Goal: Transaction & Acquisition: Purchase product/service

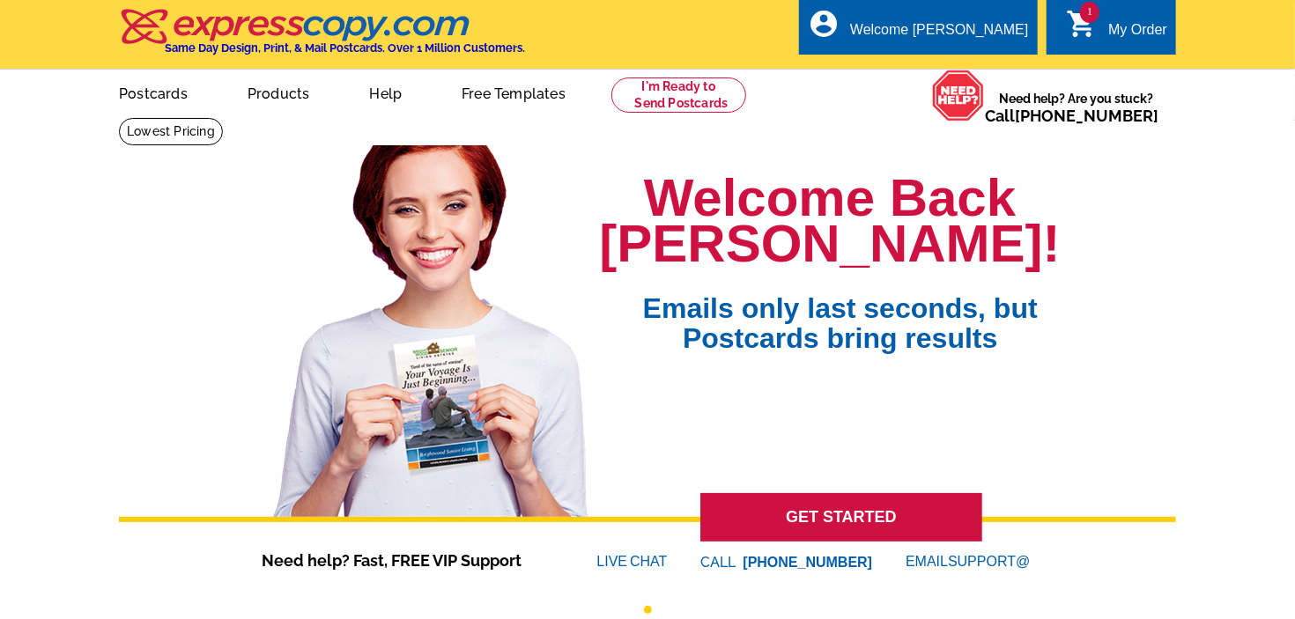
click at [1082, 26] on icon "shopping_cart" at bounding box center [1082, 24] width 32 height 32
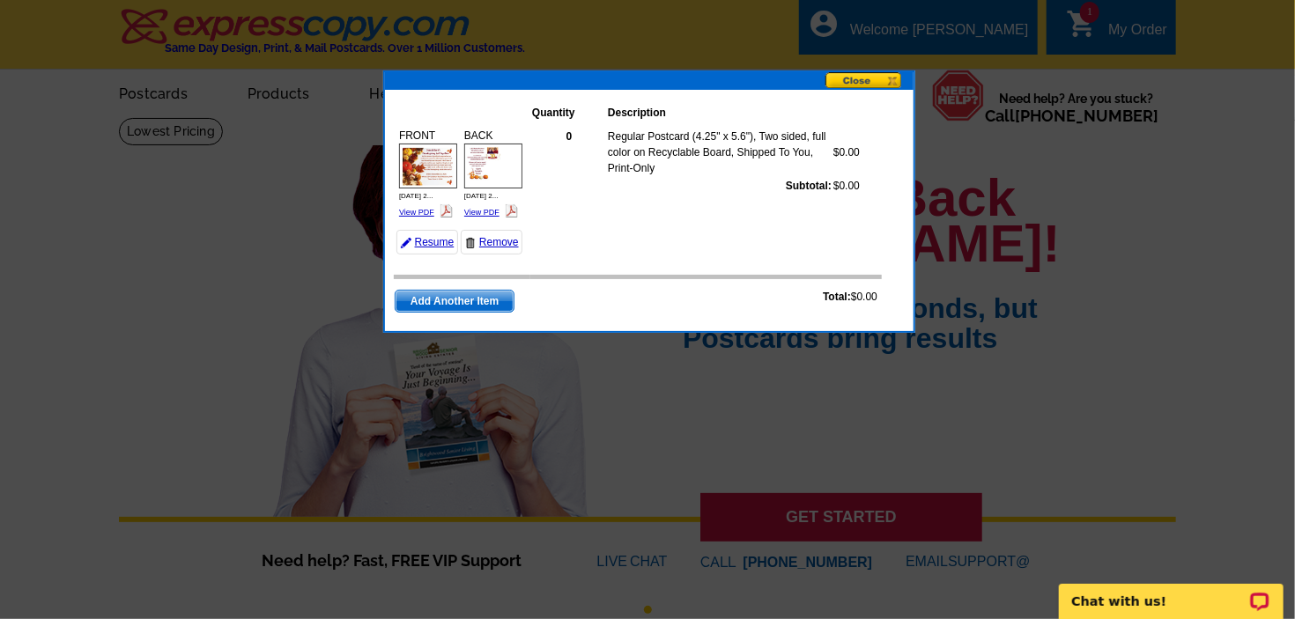
click at [474, 312] on span "Add Another Item" at bounding box center [455, 301] width 118 height 21
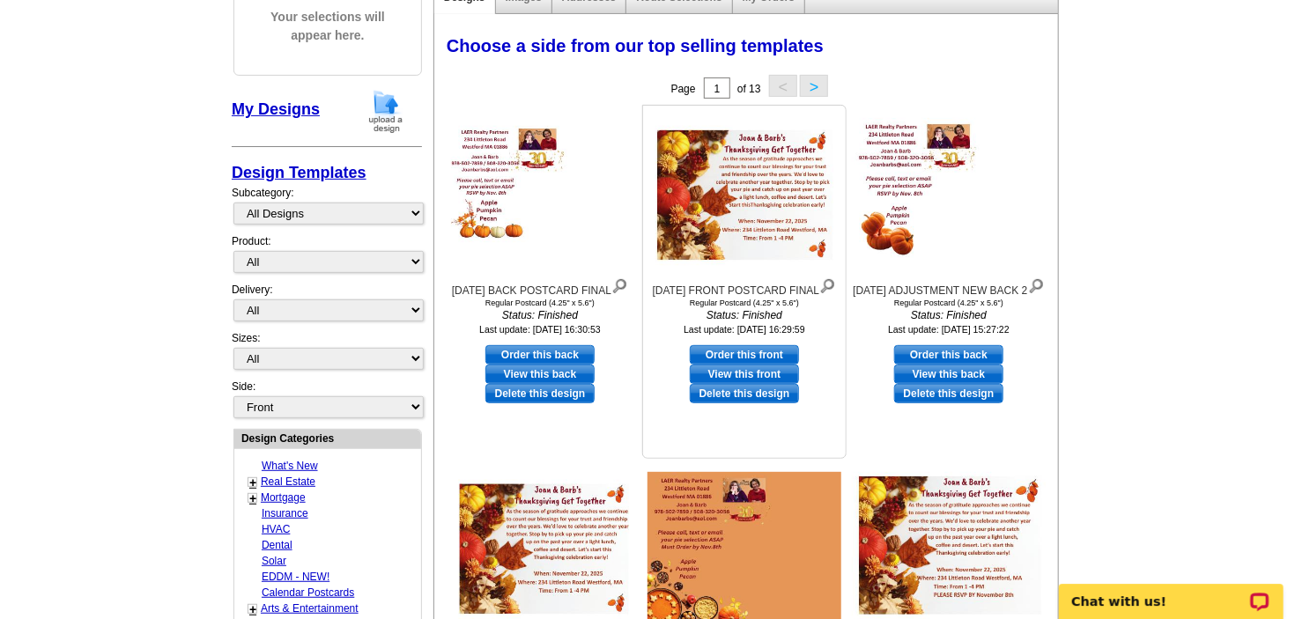
scroll to position [278, 0]
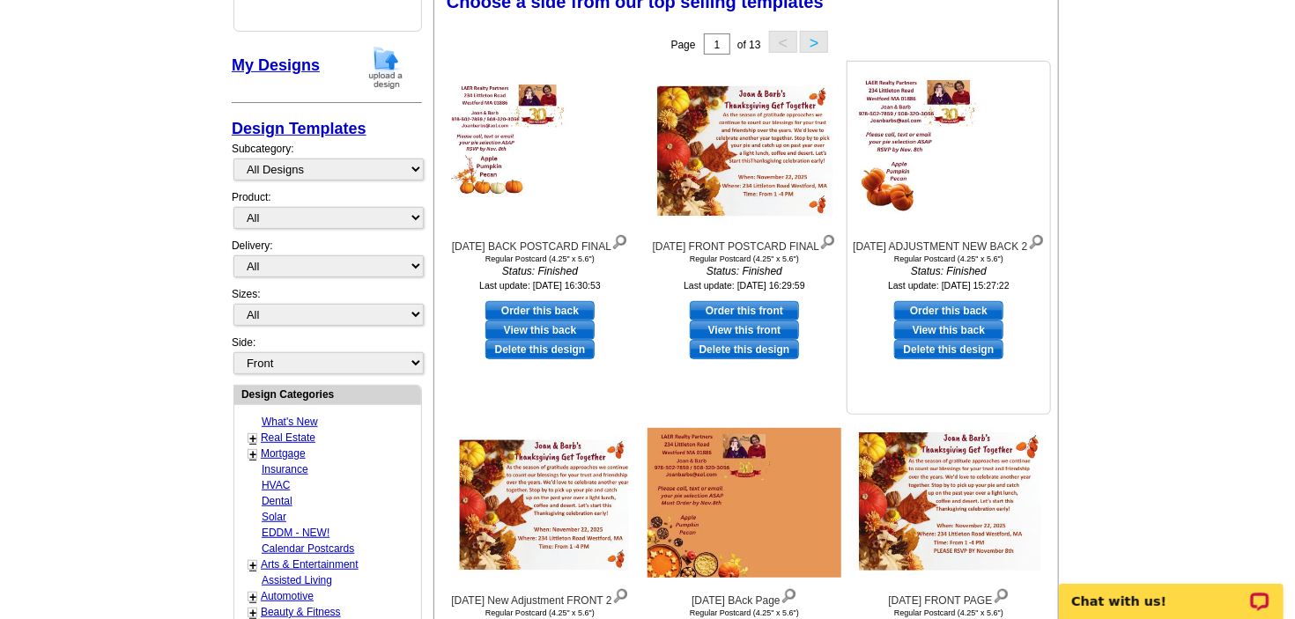
click at [953, 359] on link "Delete this design" at bounding box center [948, 349] width 109 height 19
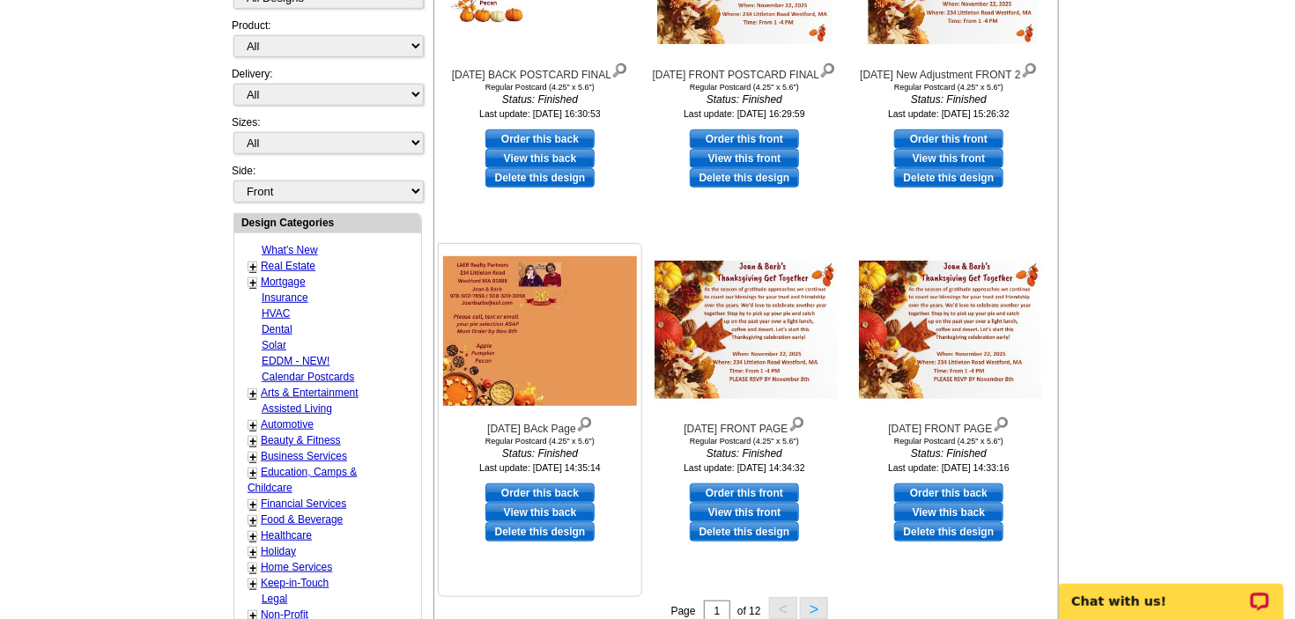
scroll to position [465, 0]
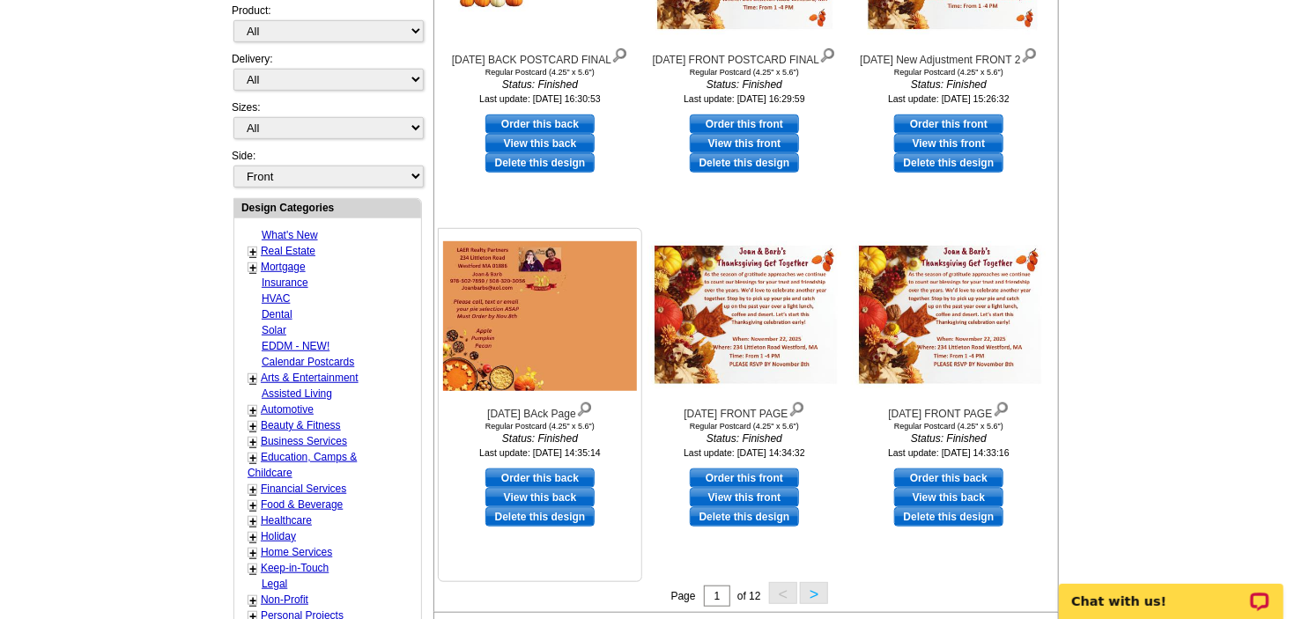
click at [536, 515] on link "Delete this design" at bounding box center [539, 516] width 109 height 19
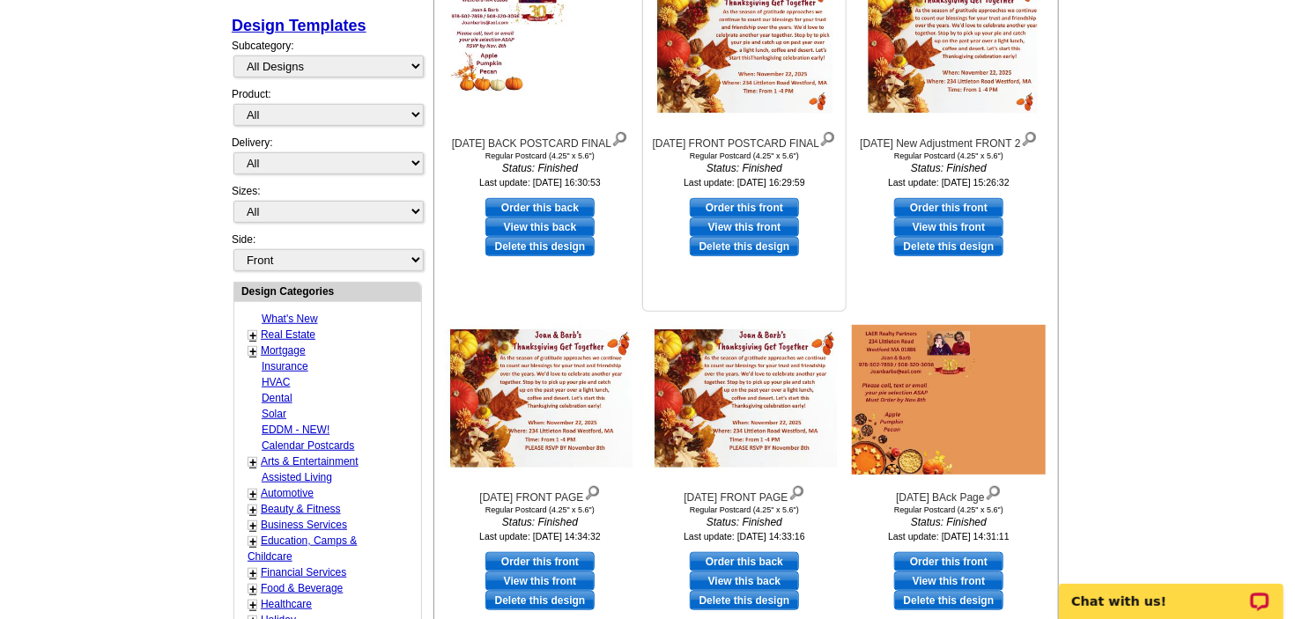
scroll to position [446, 0]
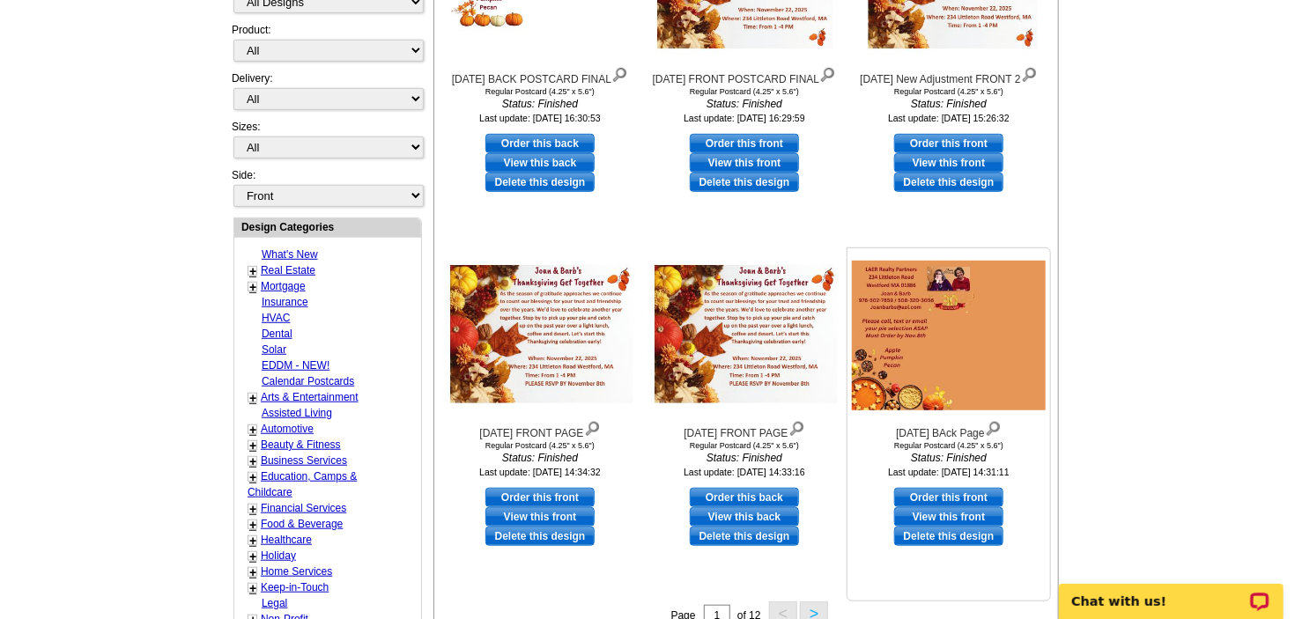
click at [957, 543] on link "Delete this design" at bounding box center [948, 536] width 109 height 19
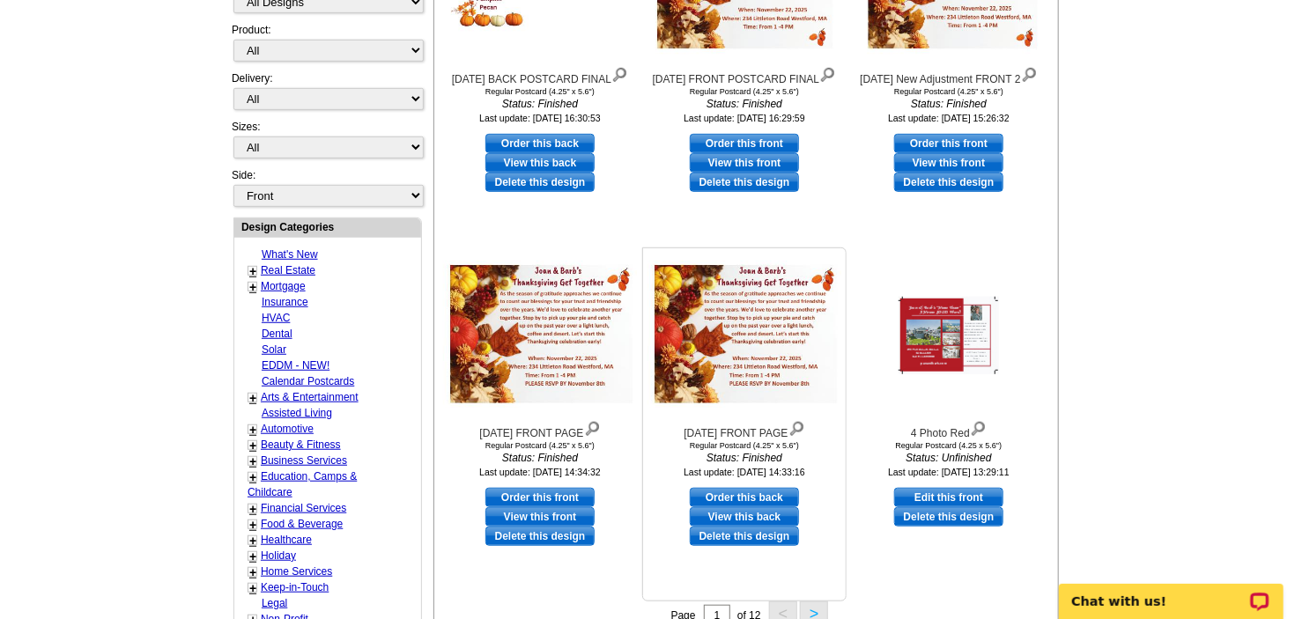
click at [734, 546] on link "Delete this design" at bounding box center [744, 536] width 109 height 19
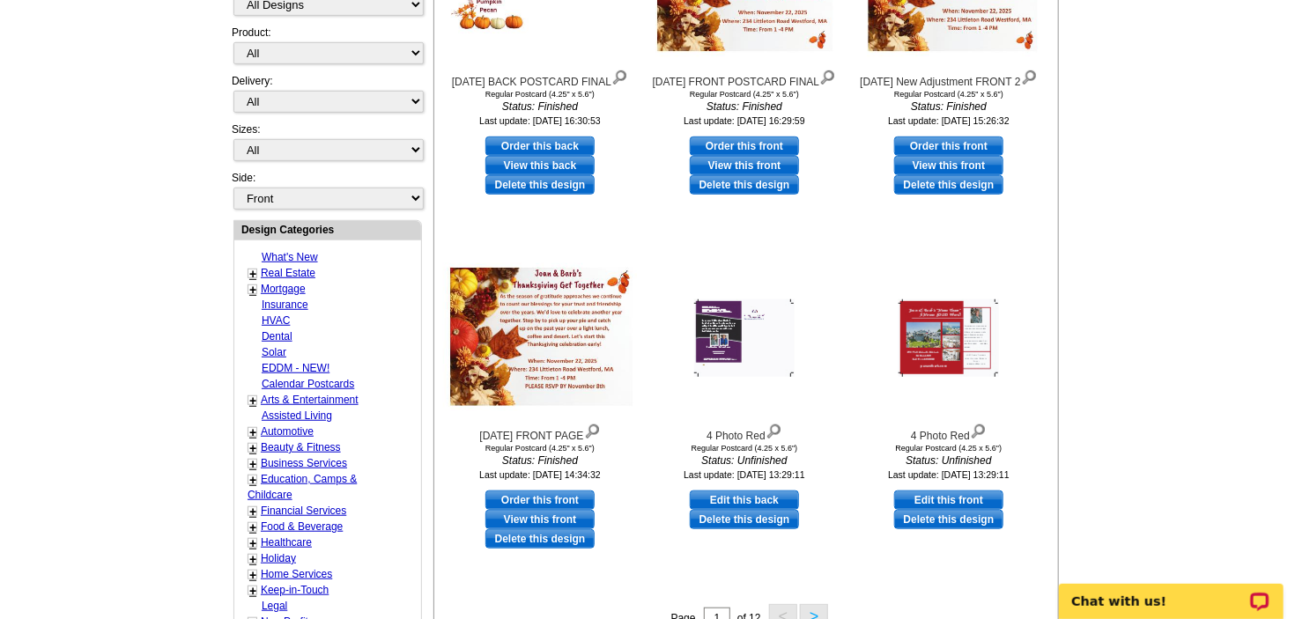
scroll to position [725, 0]
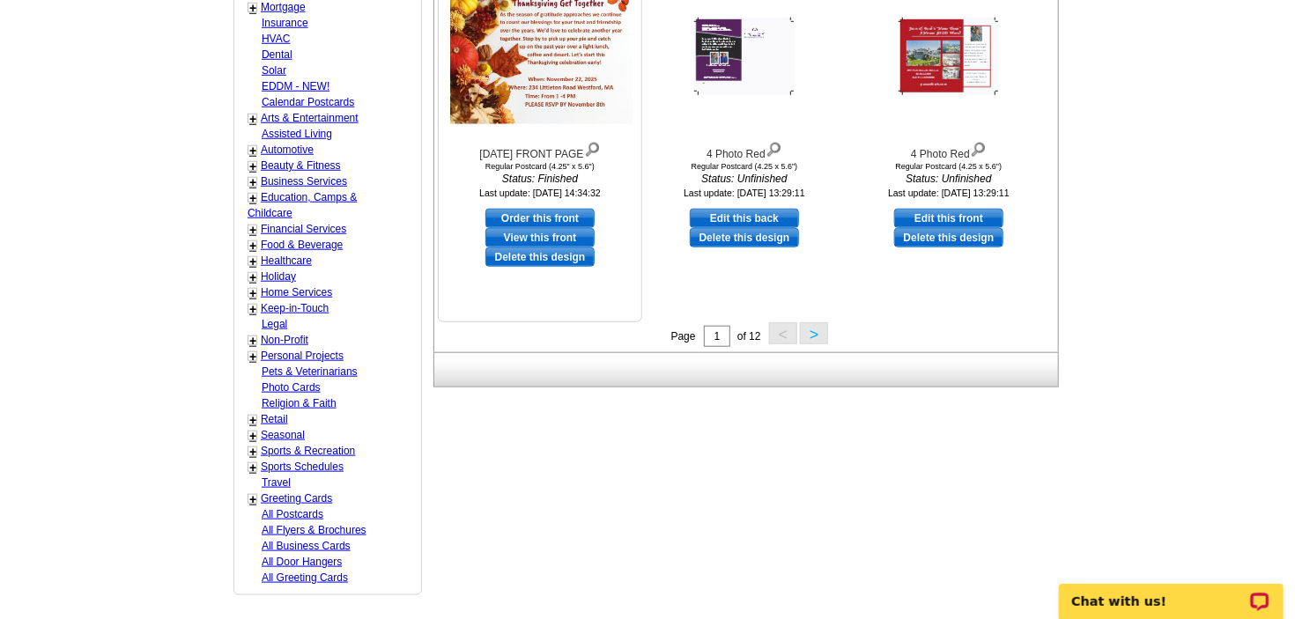
click at [516, 267] on link "Delete this design" at bounding box center [539, 257] width 109 height 19
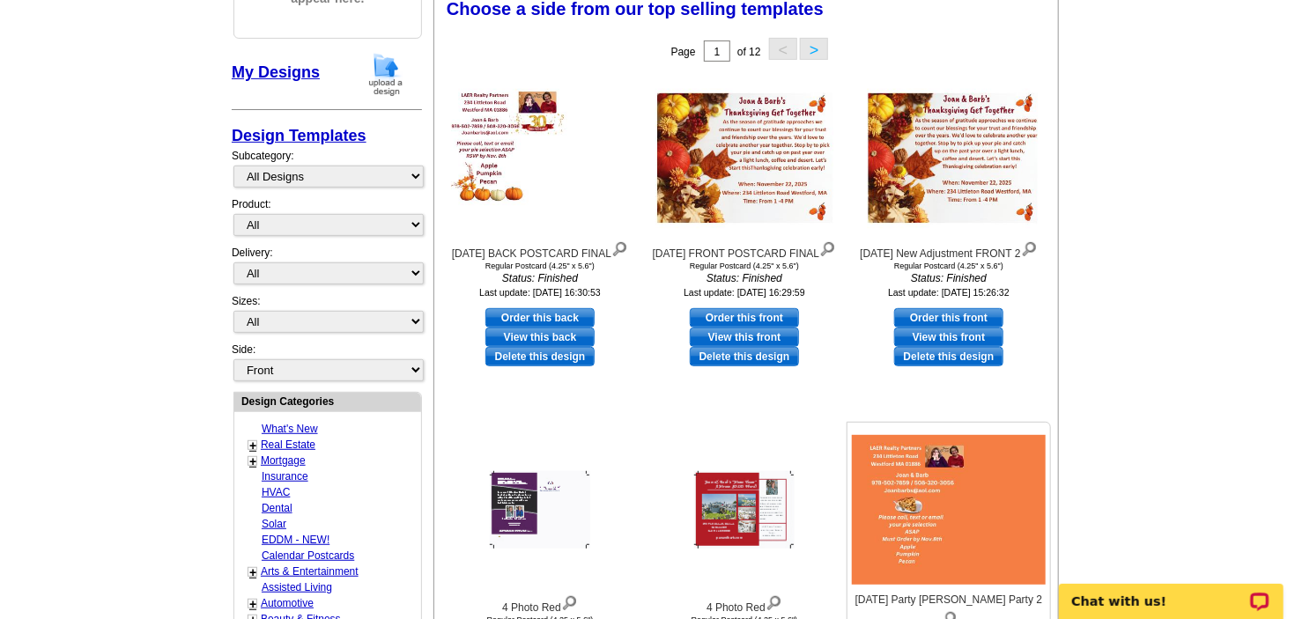
scroll to position [260, 0]
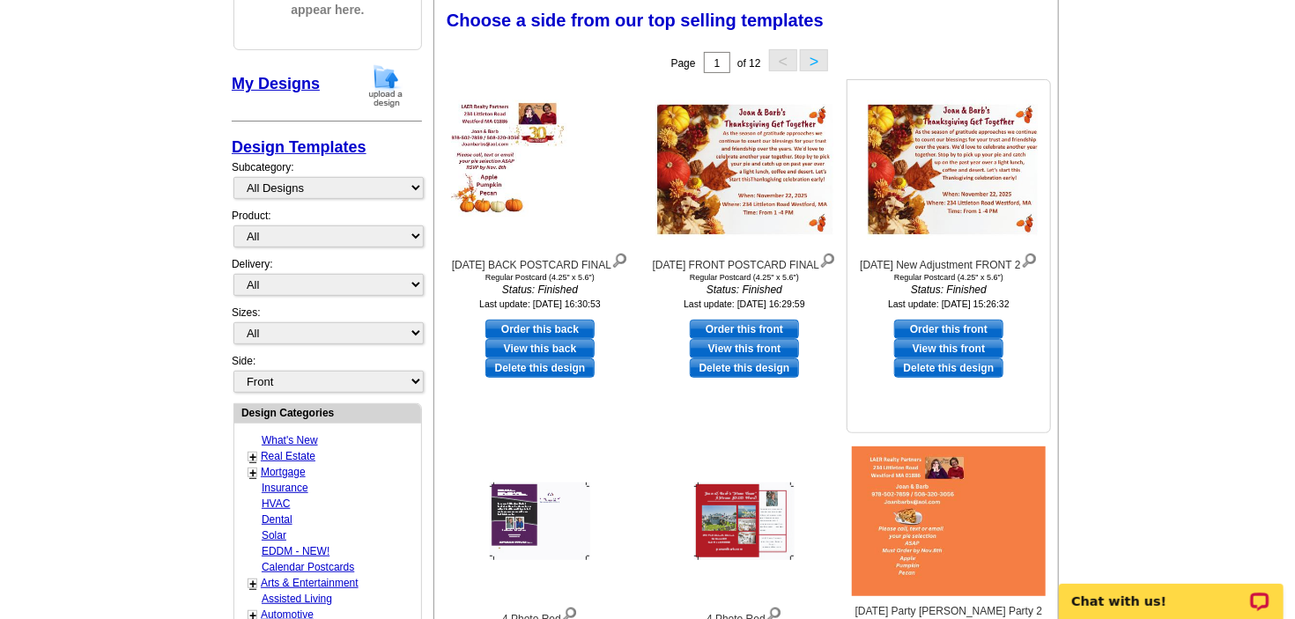
click at [969, 378] on link "Delete this design" at bounding box center [948, 368] width 109 height 19
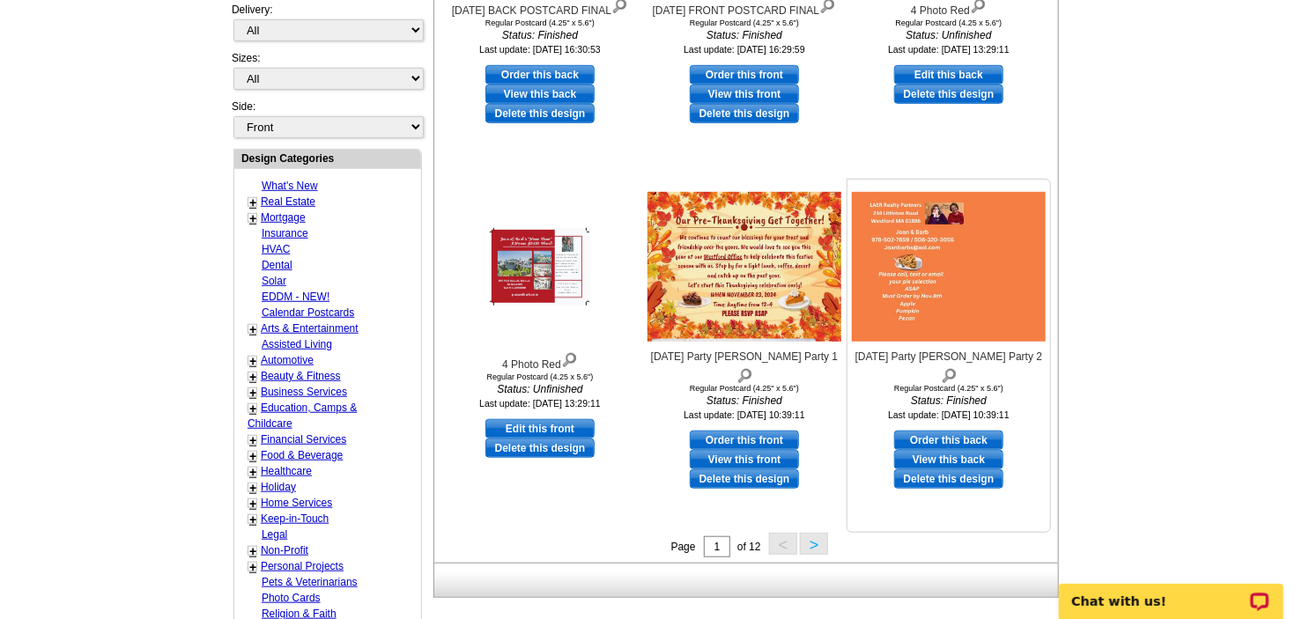
scroll to position [539, 0]
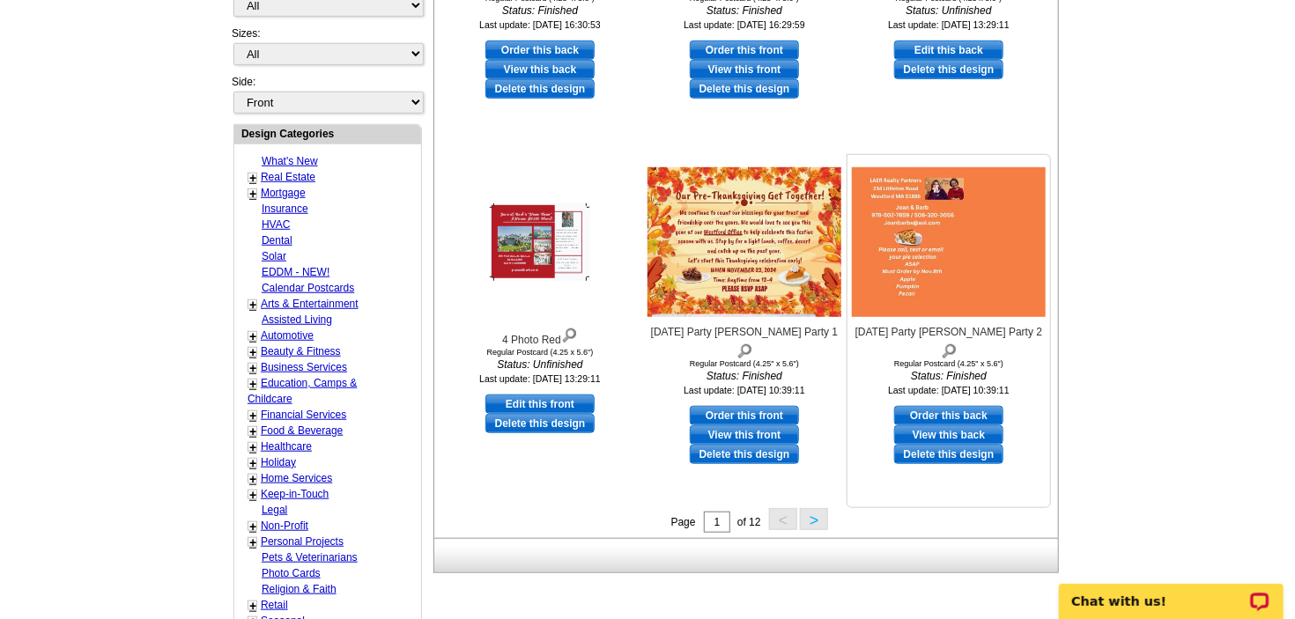
click at [919, 459] on link "Delete this design" at bounding box center [948, 454] width 109 height 19
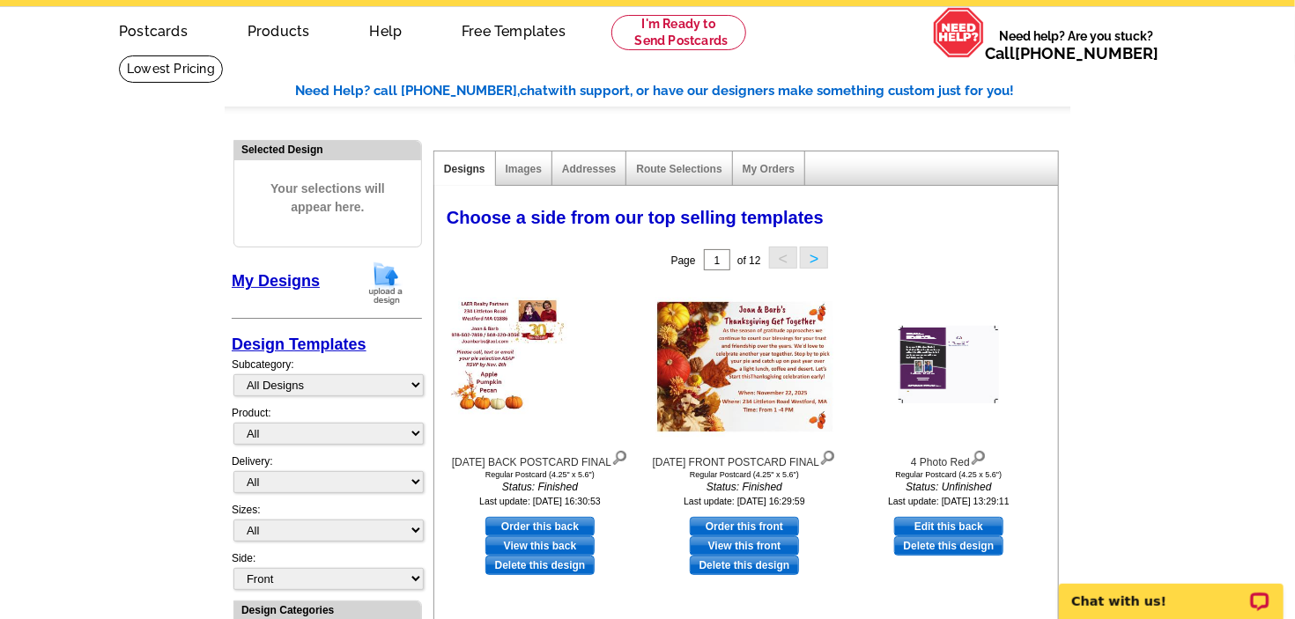
scroll to position [186, 0]
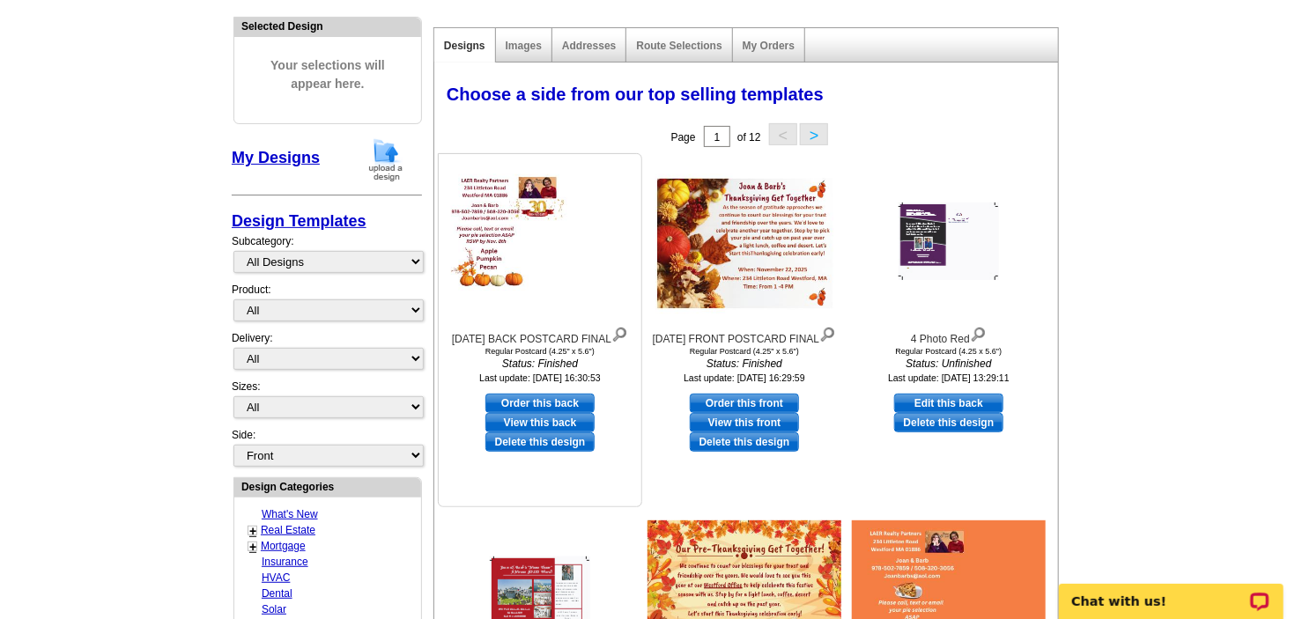
click at [506, 236] on img at bounding box center [540, 242] width 194 height 150
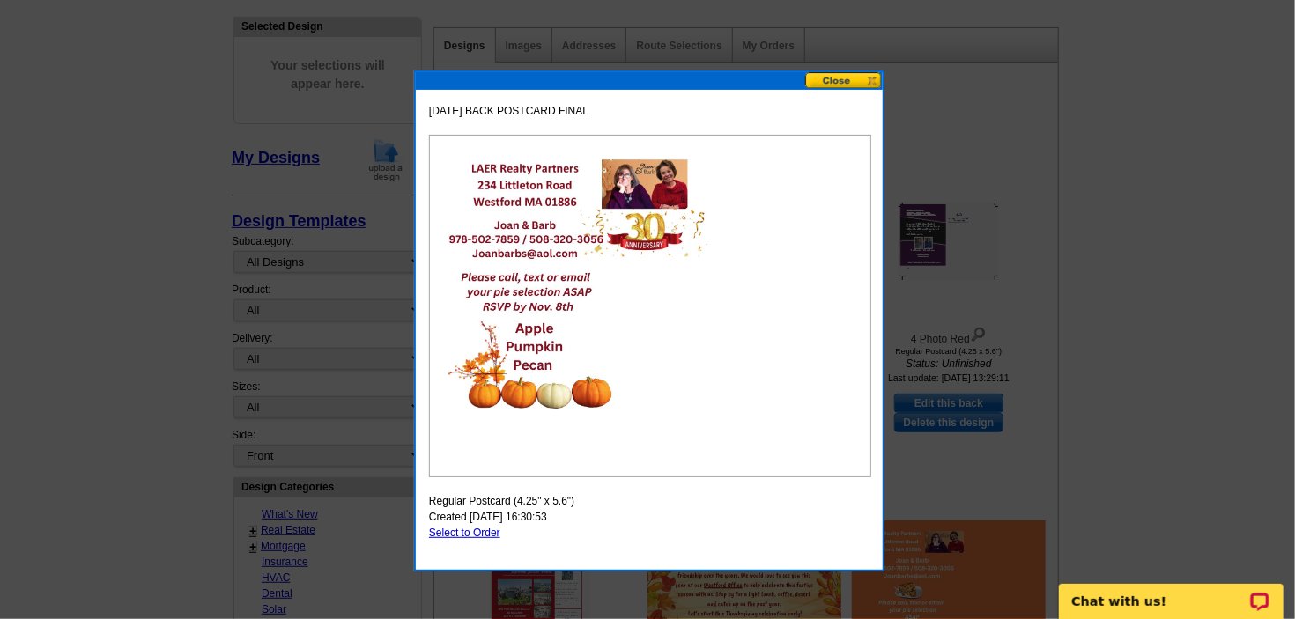
click at [848, 82] on button at bounding box center [844, 80] width 78 height 17
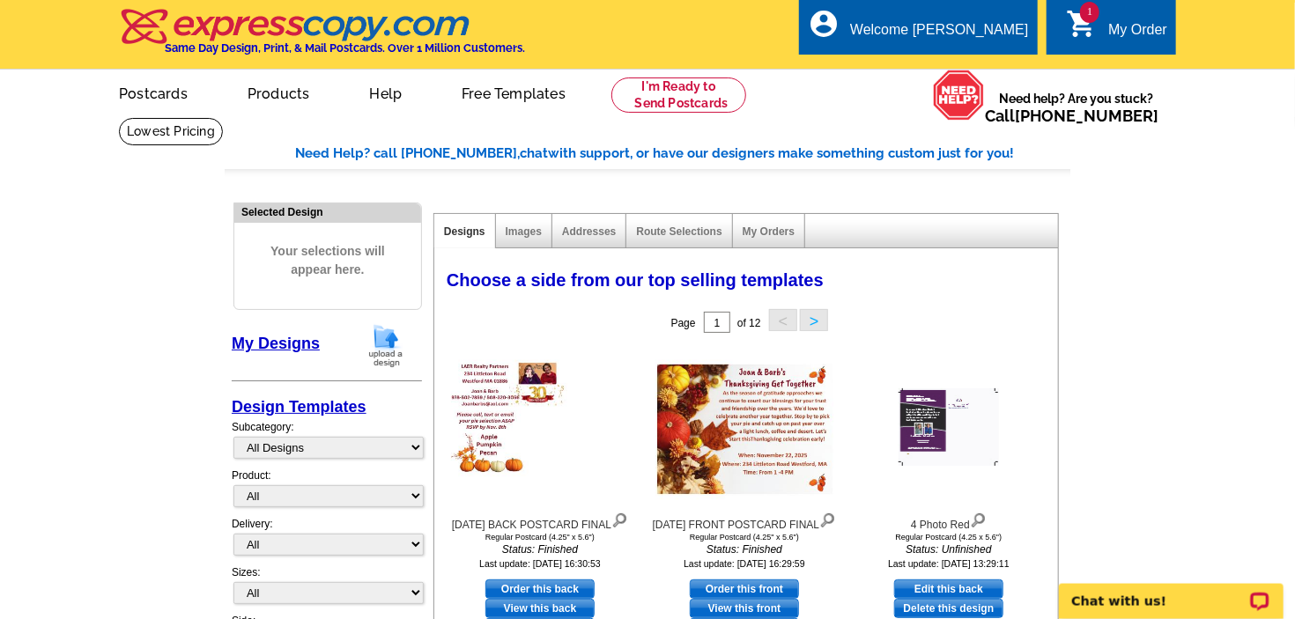
scroll to position [0, 0]
click at [1080, 15] on icon "shopping_cart" at bounding box center [1082, 24] width 32 height 32
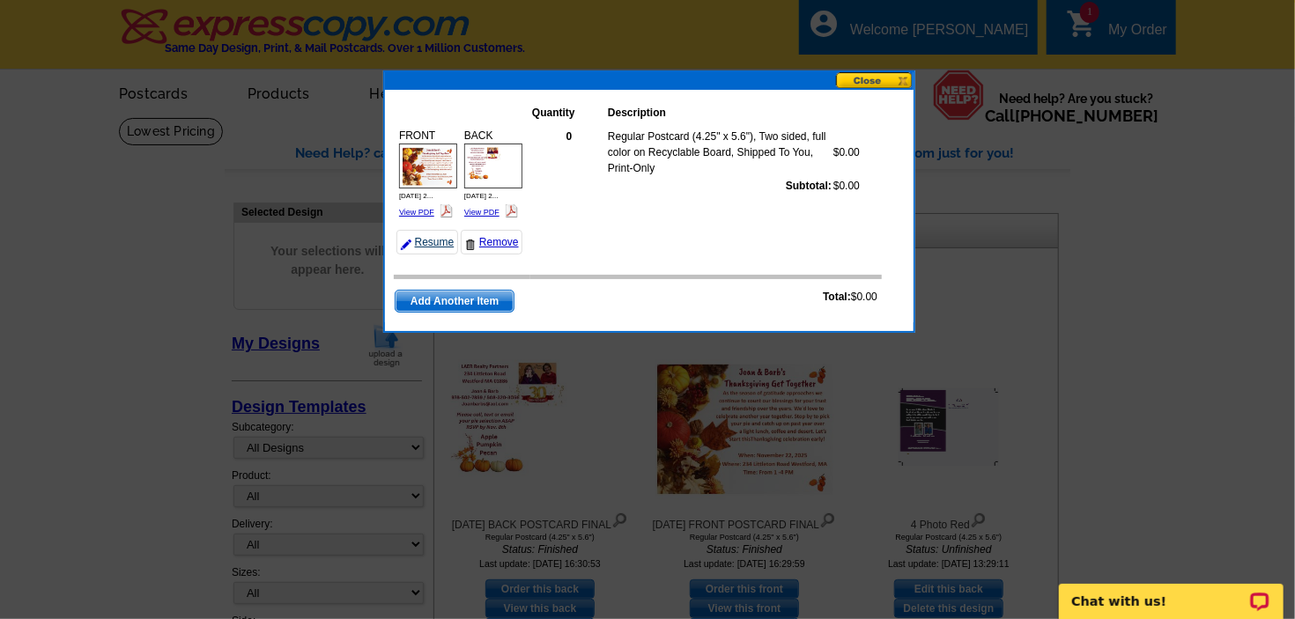
click at [433, 255] on link "Resume" at bounding box center [427, 242] width 62 height 25
click at [434, 255] on link "Resume" at bounding box center [427, 242] width 62 height 25
click at [983, 115] on div at bounding box center [647, 309] width 1295 height 619
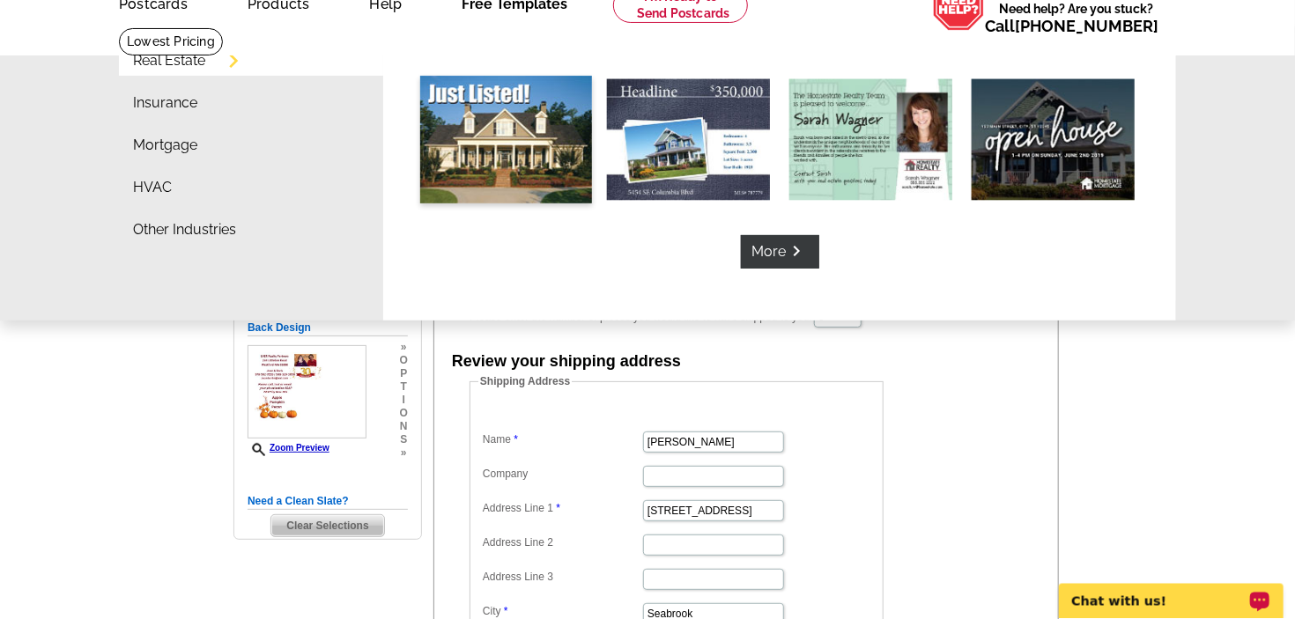
scroll to position [93, 0]
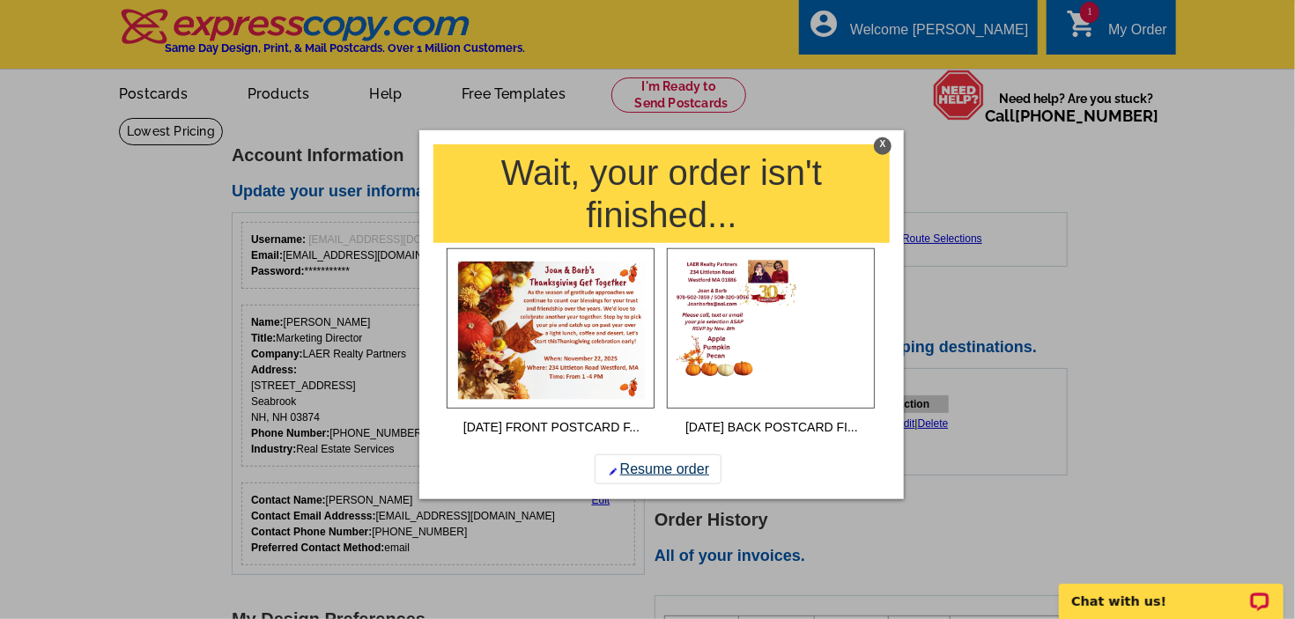
click at [654, 485] on link "Resume order" at bounding box center [658, 470] width 127 height 30
click at [559, 365] on img at bounding box center [551, 328] width 208 height 161
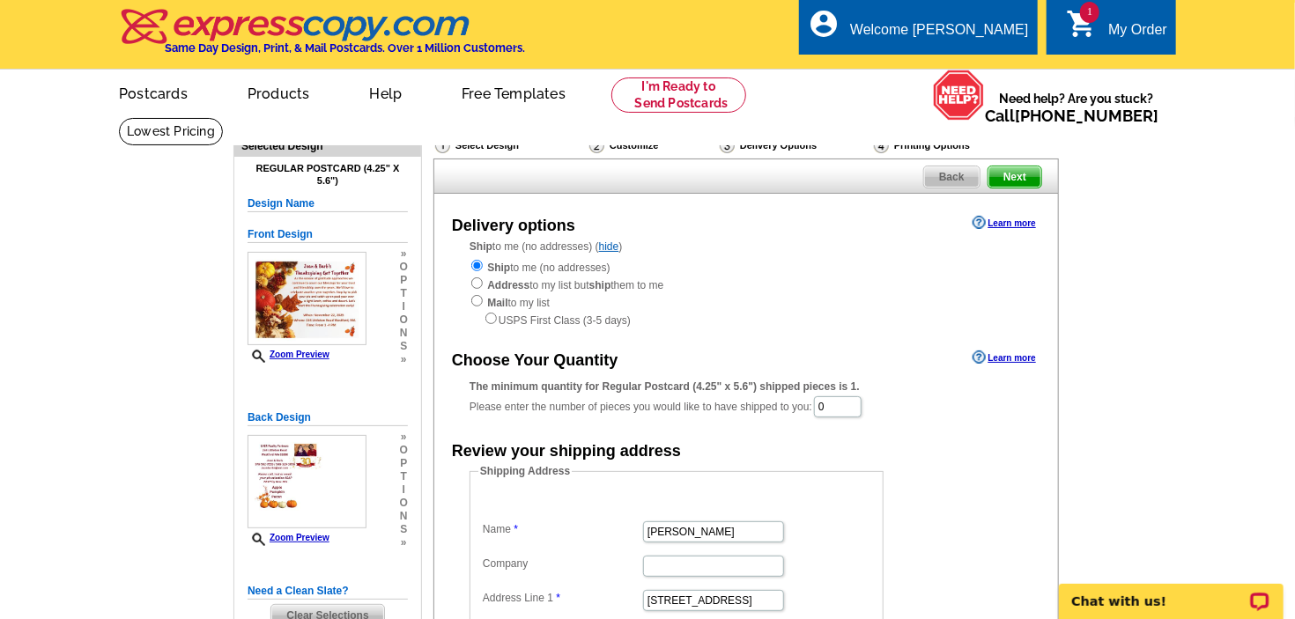
click at [1097, 39] on icon "shopping_cart" at bounding box center [1082, 24] width 32 height 32
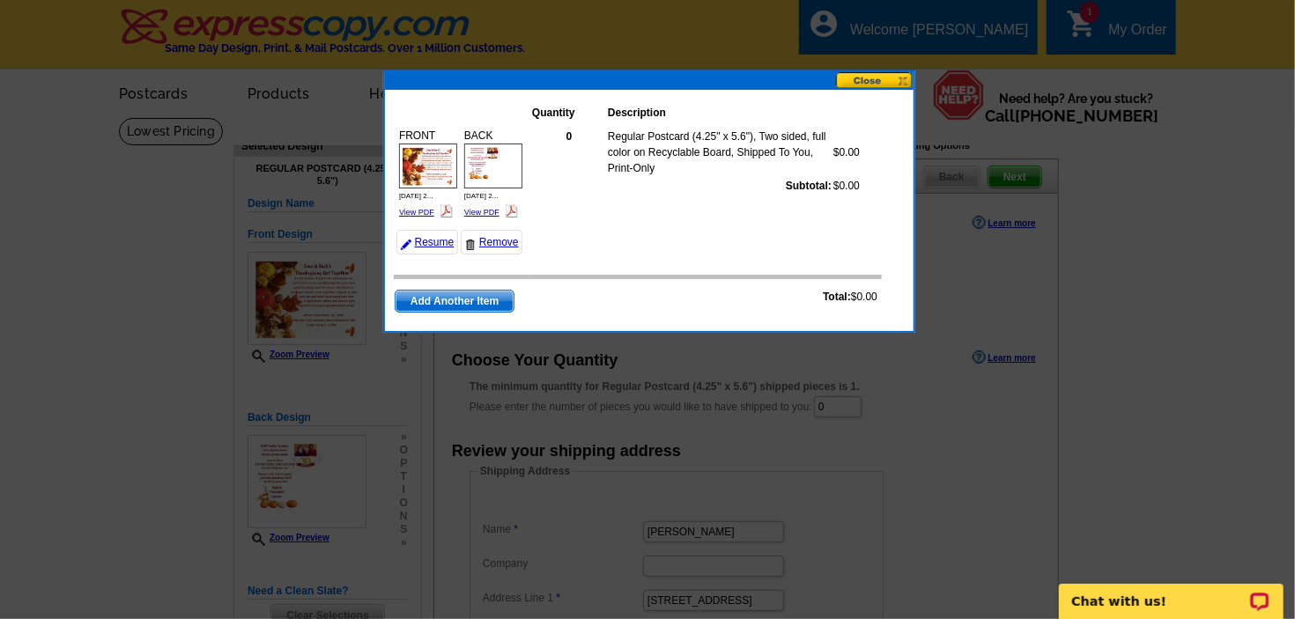
click at [863, 83] on button at bounding box center [875, 80] width 78 height 17
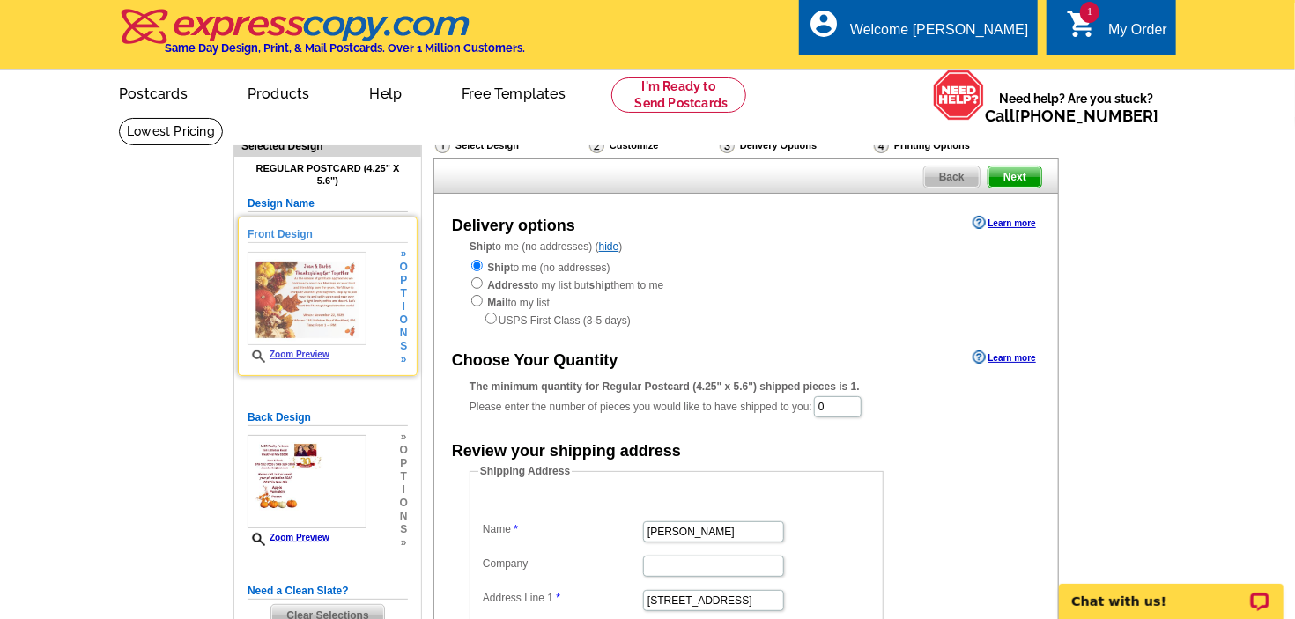
click at [301, 316] on img at bounding box center [307, 298] width 119 height 93
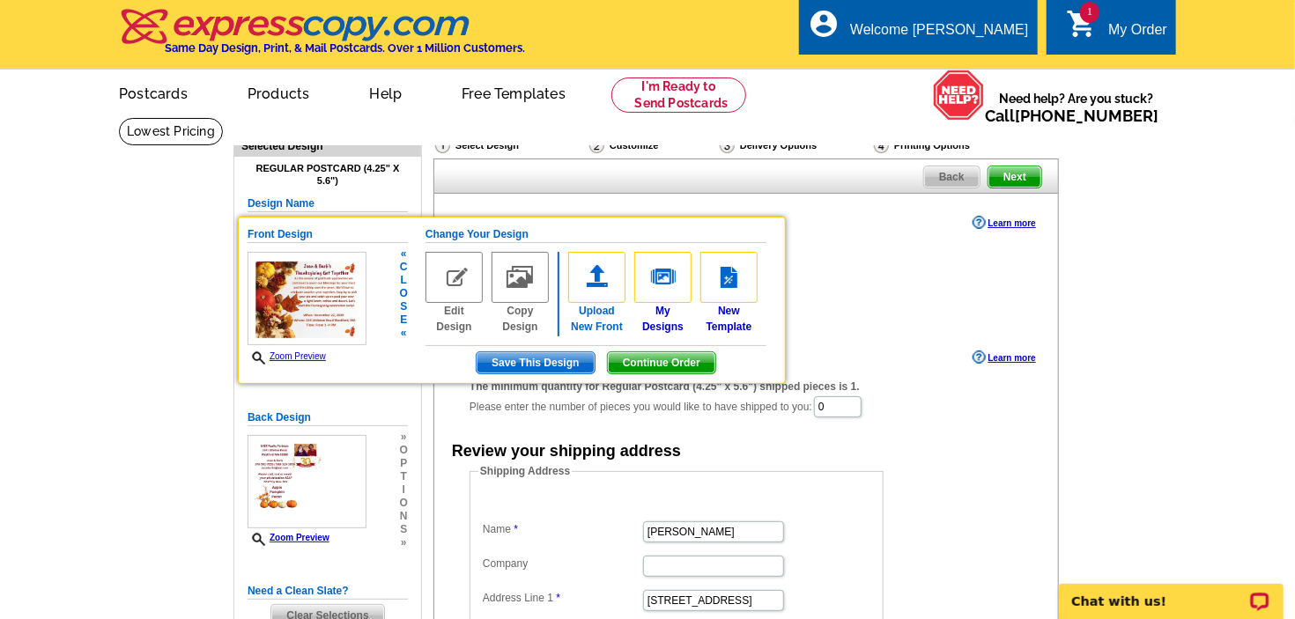
click at [596, 291] on img at bounding box center [596, 277] width 57 height 51
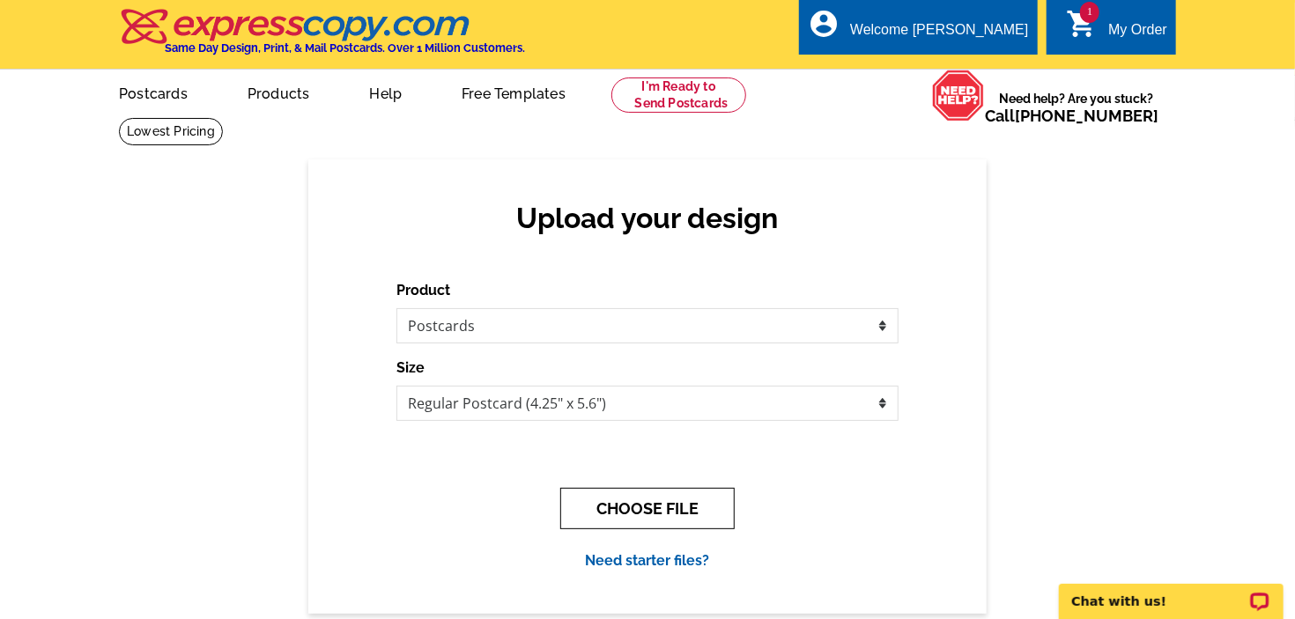
click at [650, 503] on button "CHOOSE FILE" at bounding box center [647, 508] width 174 height 41
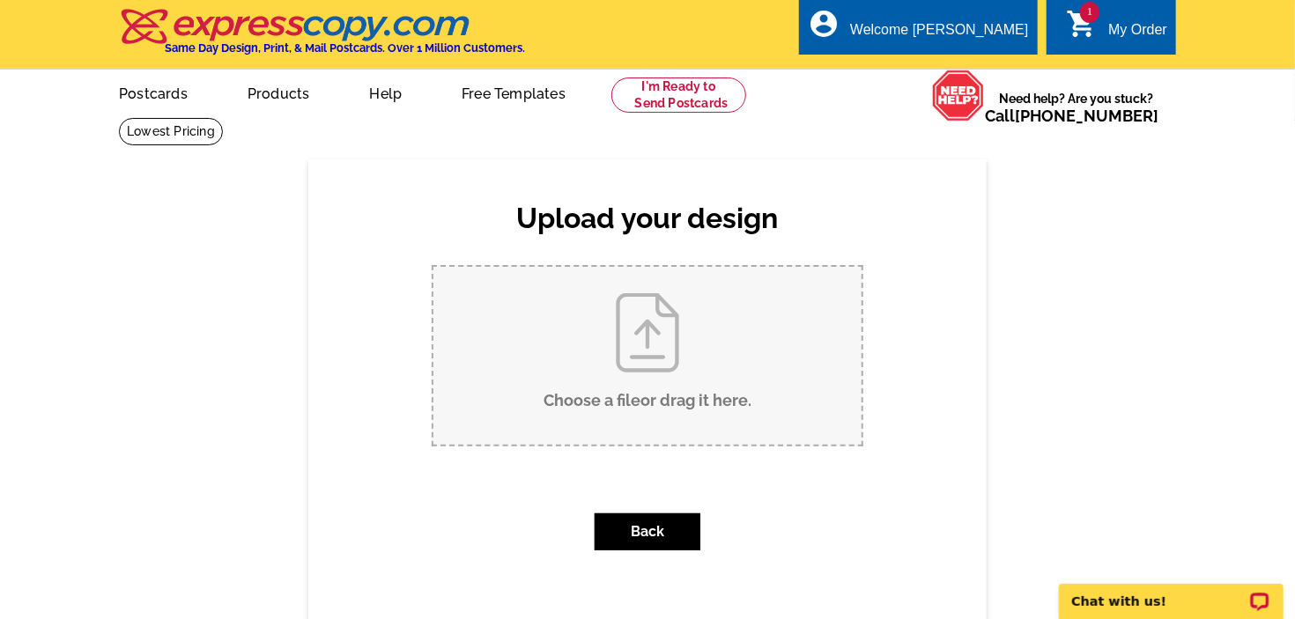
click at [646, 359] on input "Choose a file or drag it here ." at bounding box center [647, 356] width 428 height 178
type input "C:\fakepath\THANKSGIVING 2025 Final Front Postcard.pdf"
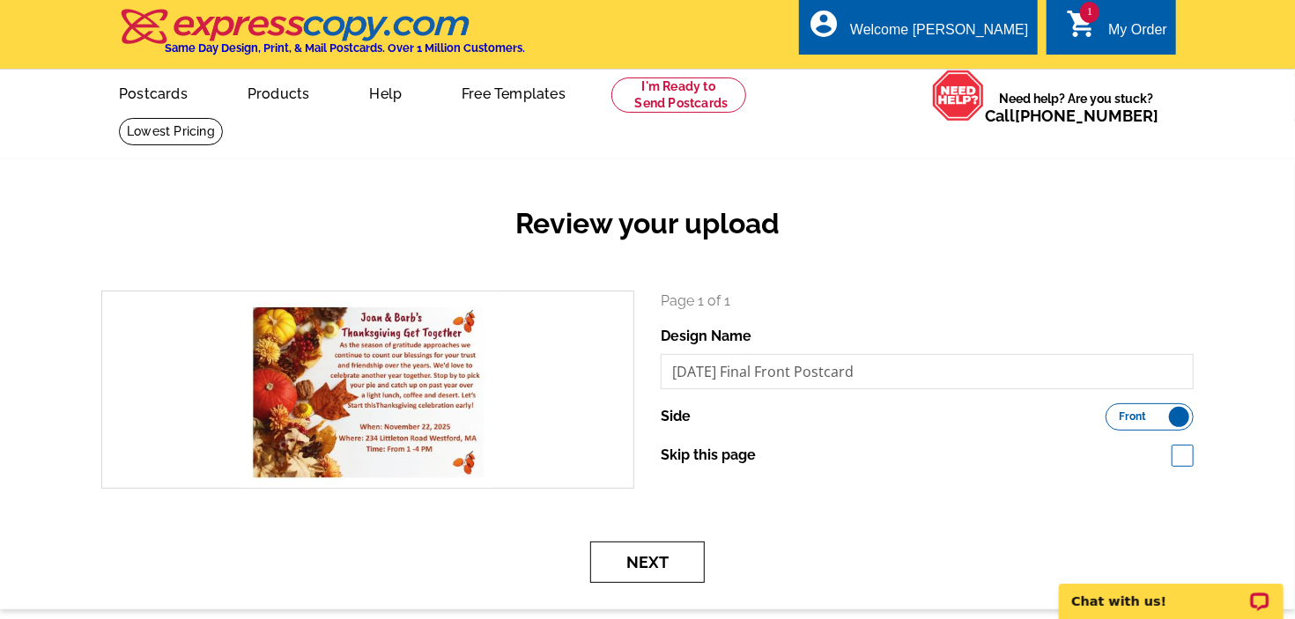
click at [681, 567] on button "Next" at bounding box center [647, 562] width 115 height 41
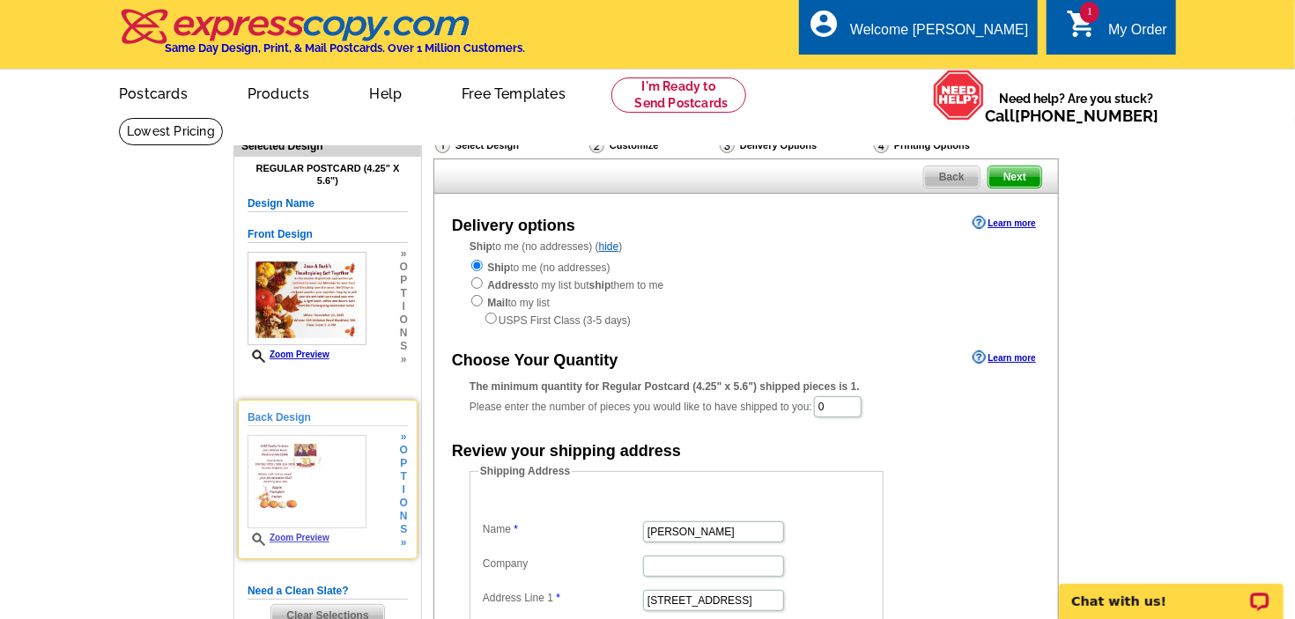
click at [273, 470] on img at bounding box center [307, 481] width 119 height 93
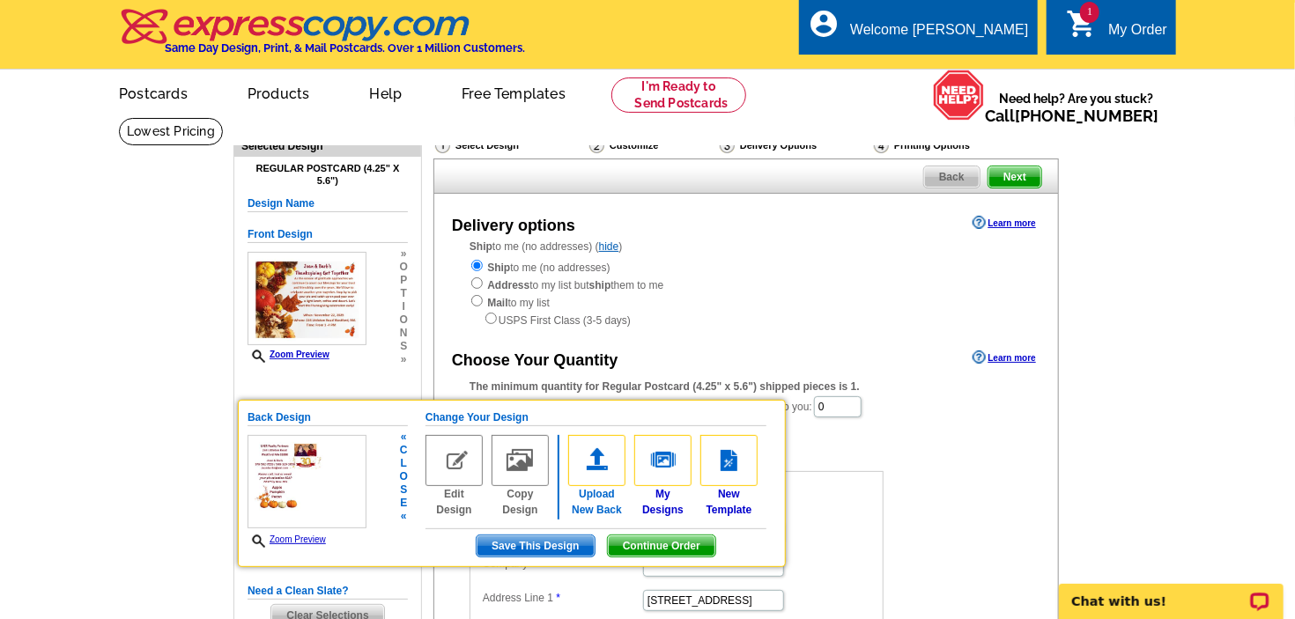
click at [602, 470] on img at bounding box center [596, 460] width 57 height 51
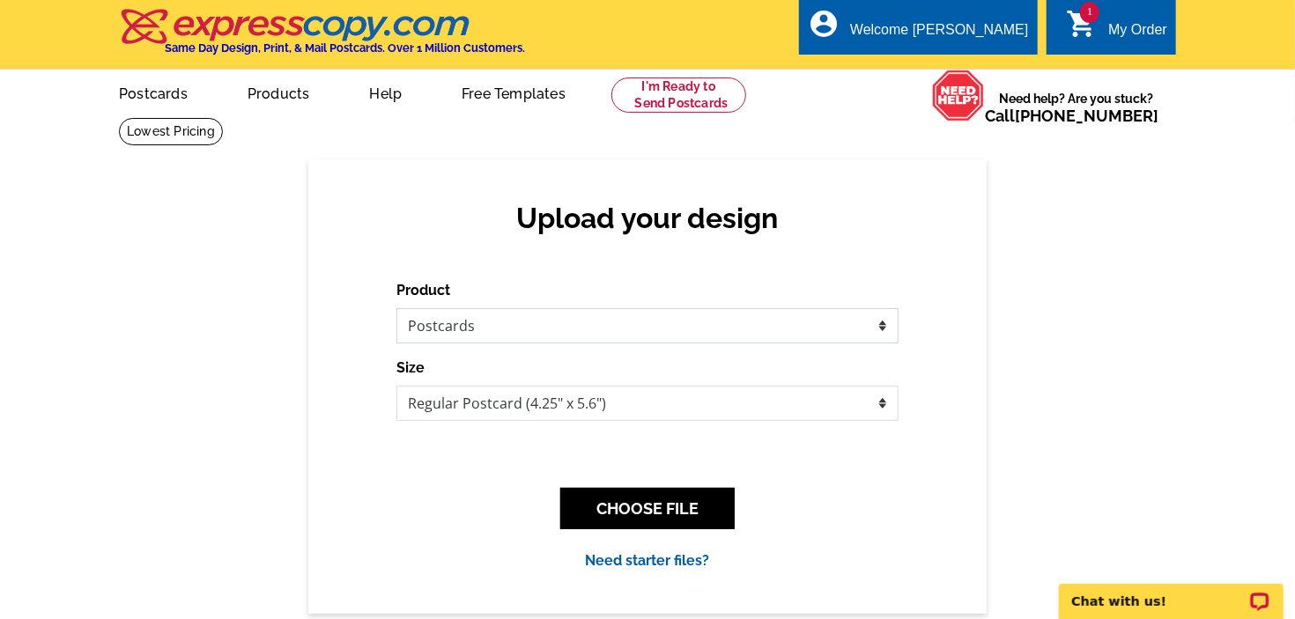
click at [396, 308] on select "Please select the type of file... Postcards Business Cards Letters and flyers G…" at bounding box center [647, 325] width 502 height 35
click at [879, 328] on select "Please select the type of file... Postcards Business Cards Letters and flyers G…" at bounding box center [647, 325] width 502 height 35
click at [668, 511] on button "CHOOSE FILE" at bounding box center [647, 508] width 174 height 41
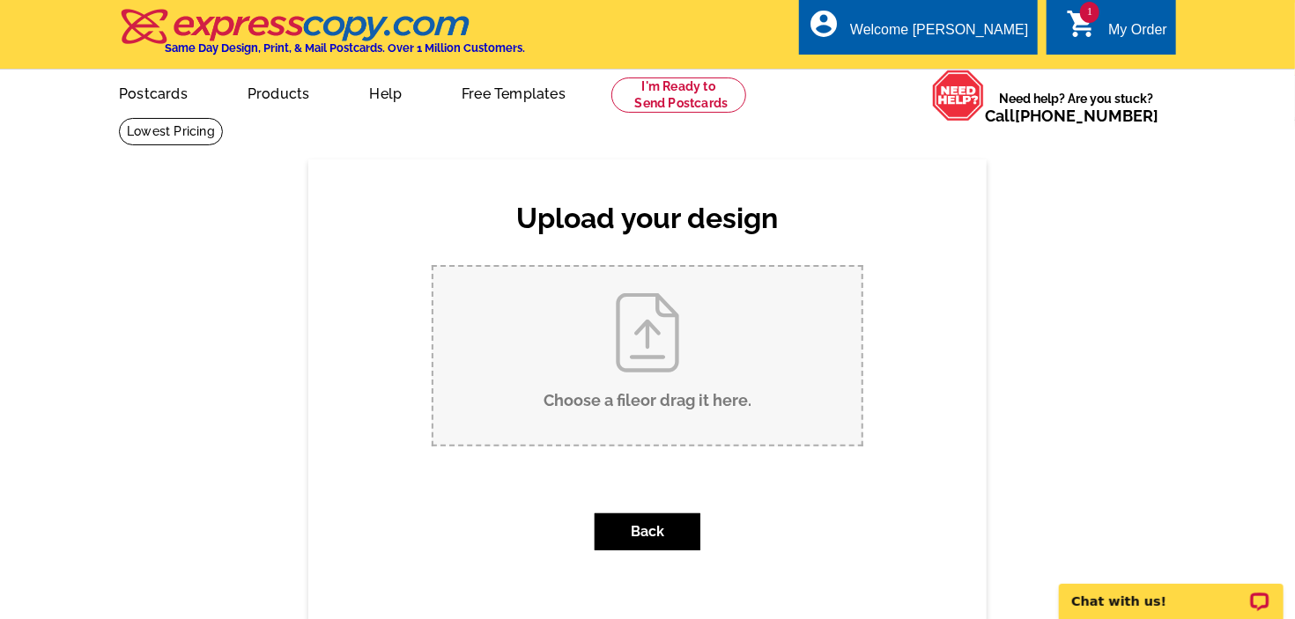
click at [644, 371] on input "Choose a file or drag it here ." at bounding box center [647, 356] width 428 height 178
type input "C:\fakepath\THANKSGIVING 2025 FINAL BACK CARD.pdf"
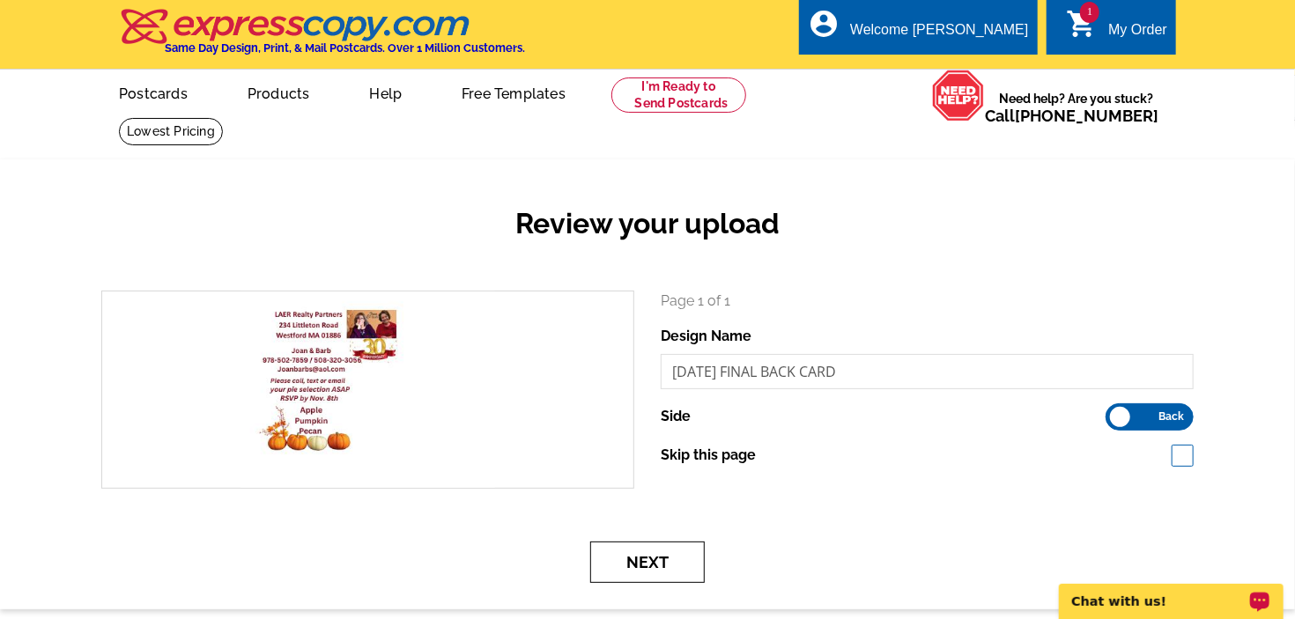
click at [664, 565] on button "Next" at bounding box center [647, 562] width 115 height 41
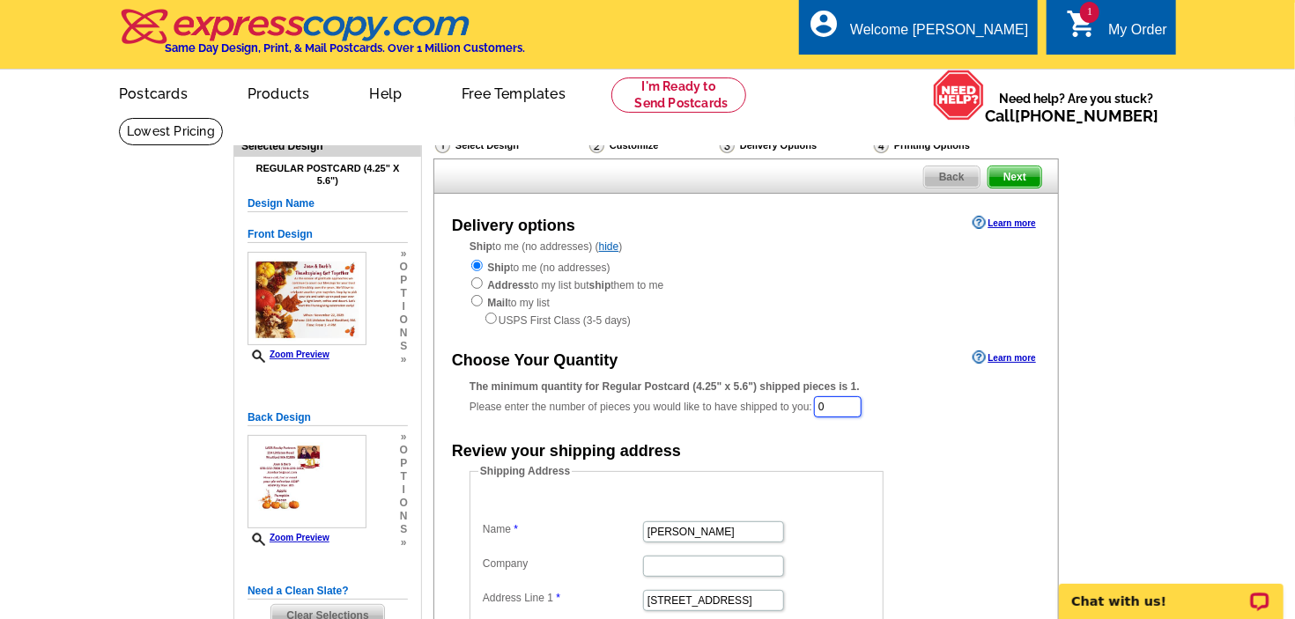
click at [836, 408] on input "0" at bounding box center [838, 406] width 48 height 21
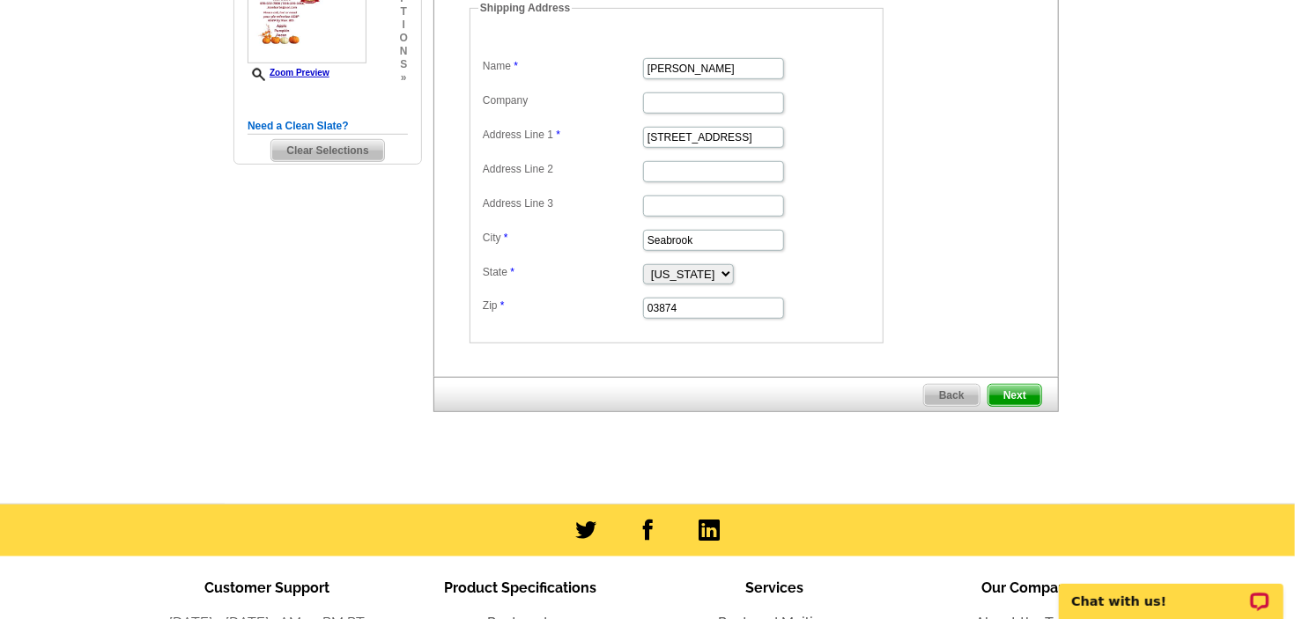
scroll to position [93, 0]
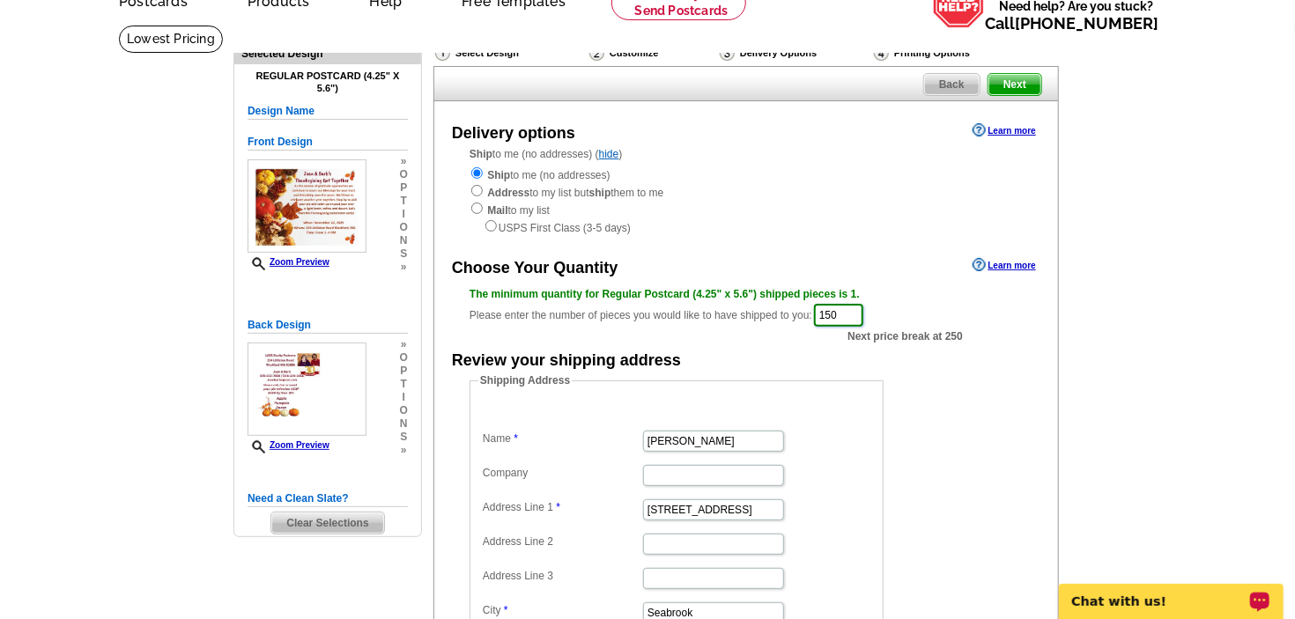
type input "150"
click at [1136, 601] on p "Chat with us!" at bounding box center [1158, 601] width 174 height 14
click at [493, 227] on input "radio" at bounding box center [490, 225] width 11 height 11
radio input "true"
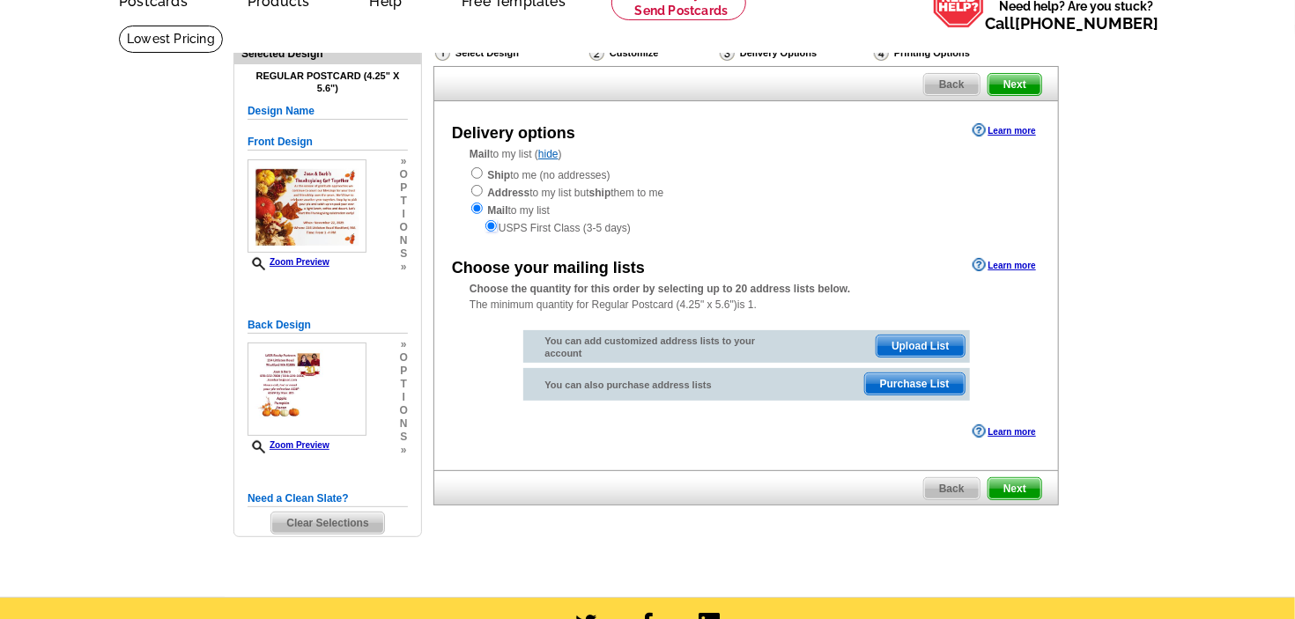
click at [493, 227] on input "radio" at bounding box center [490, 225] width 11 height 11
drag, startPoint x: 493, startPoint y: 227, endPoint x: 486, endPoint y: 219, distance: 10.6
click at [494, 226] on input "radio" at bounding box center [490, 225] width 11 height 11
click at [678, 170] on div "Ship to me (no addresses) Address to my list but ship them to me Mail to my lis…" at bounding box center [746, 201] width 553 height 70
click at [476, 174] on input "radio" at bounding box center [476, 172] width 11 height 11
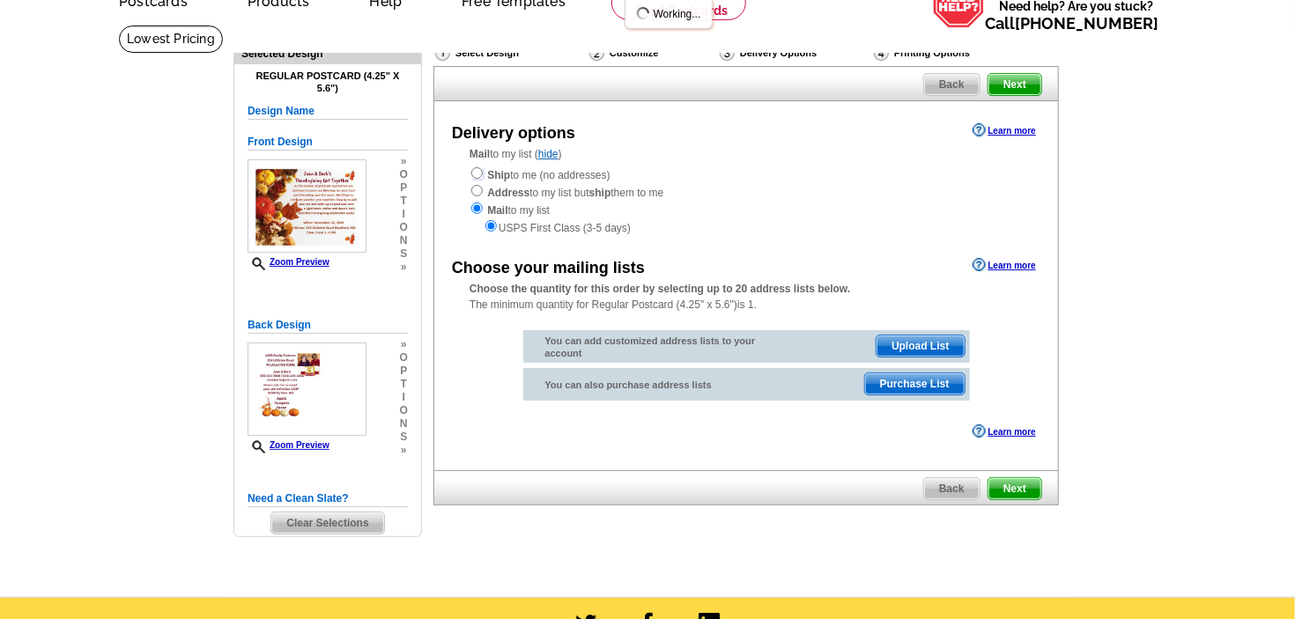
radio input "true"
click at [535, 235] on div "USPS First Class (3-5 days)" at bounding box center [746, 227] width 553 height 18
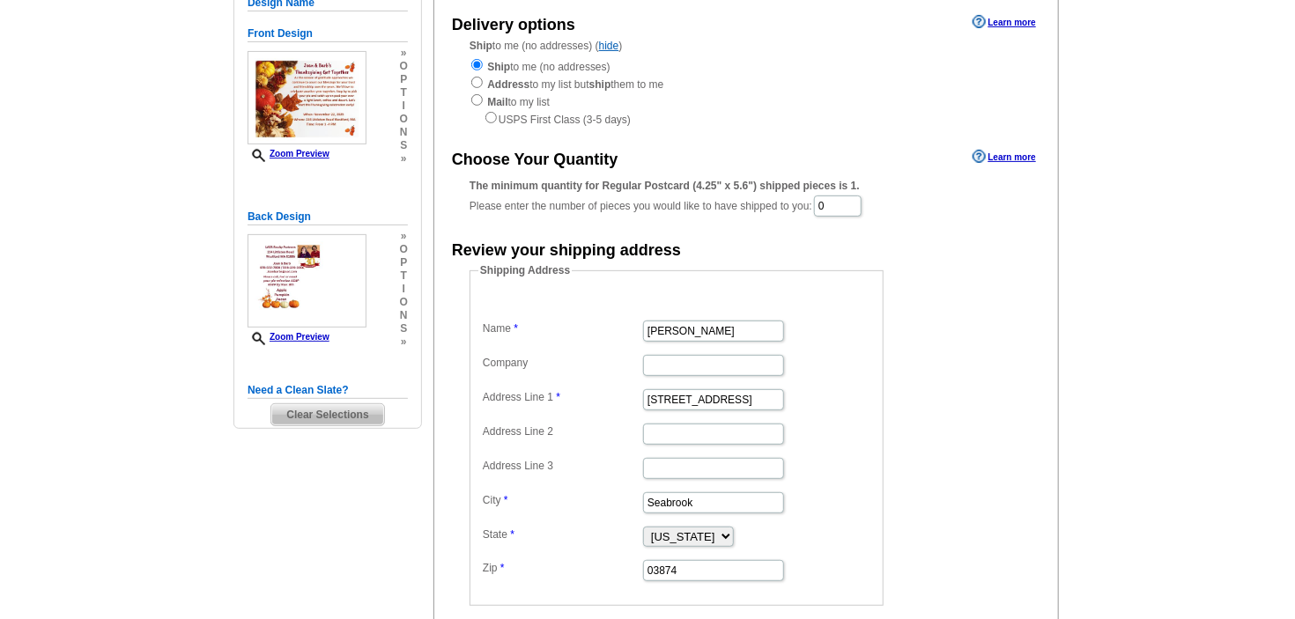
scroll to position [186, 0]
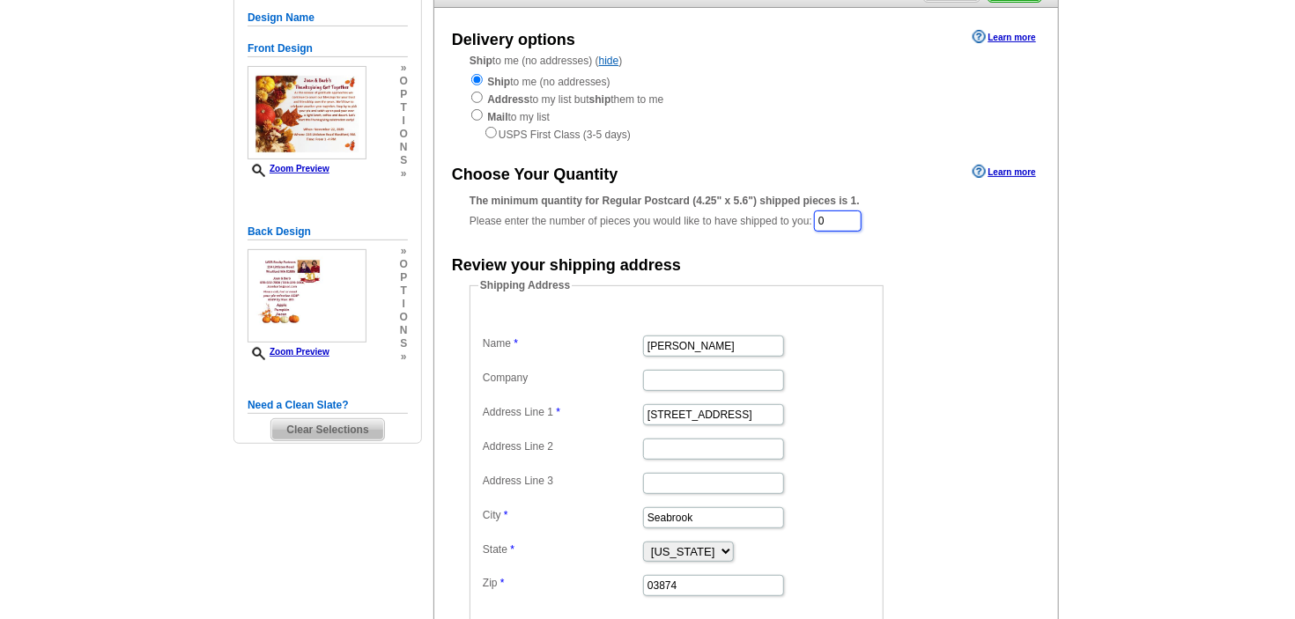
click at [833, 221] on input "0" at bounding box center [838, 221] width 48 height 21
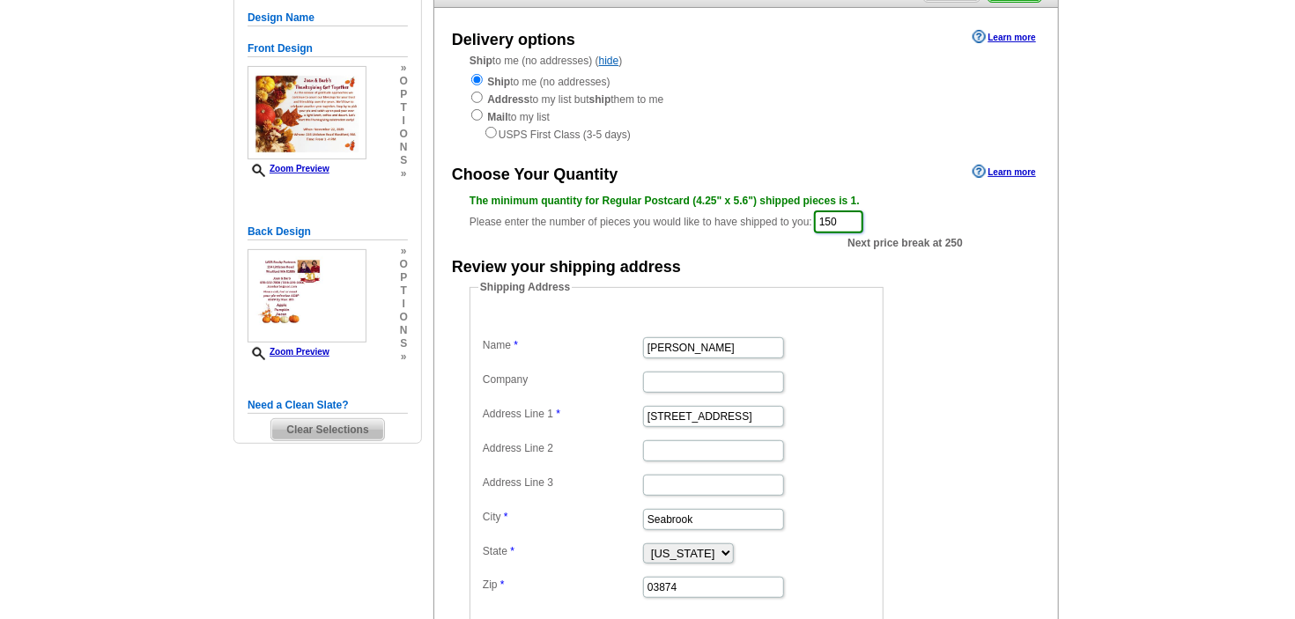
type input "150"
click at [908, 300] on dd "Shipping Address Name joan morrison Company Address Line 1 26 Halls Way Address…" at bounding box center [704, 451] width 469 height 344
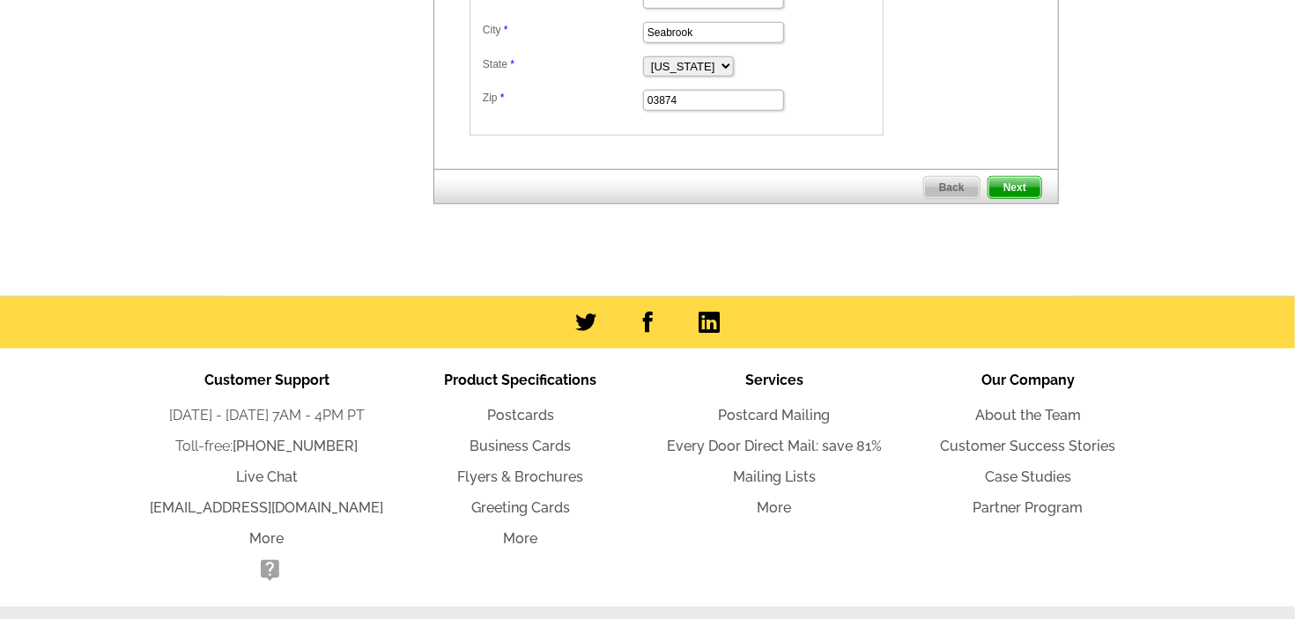
scroll to position [722, 0]
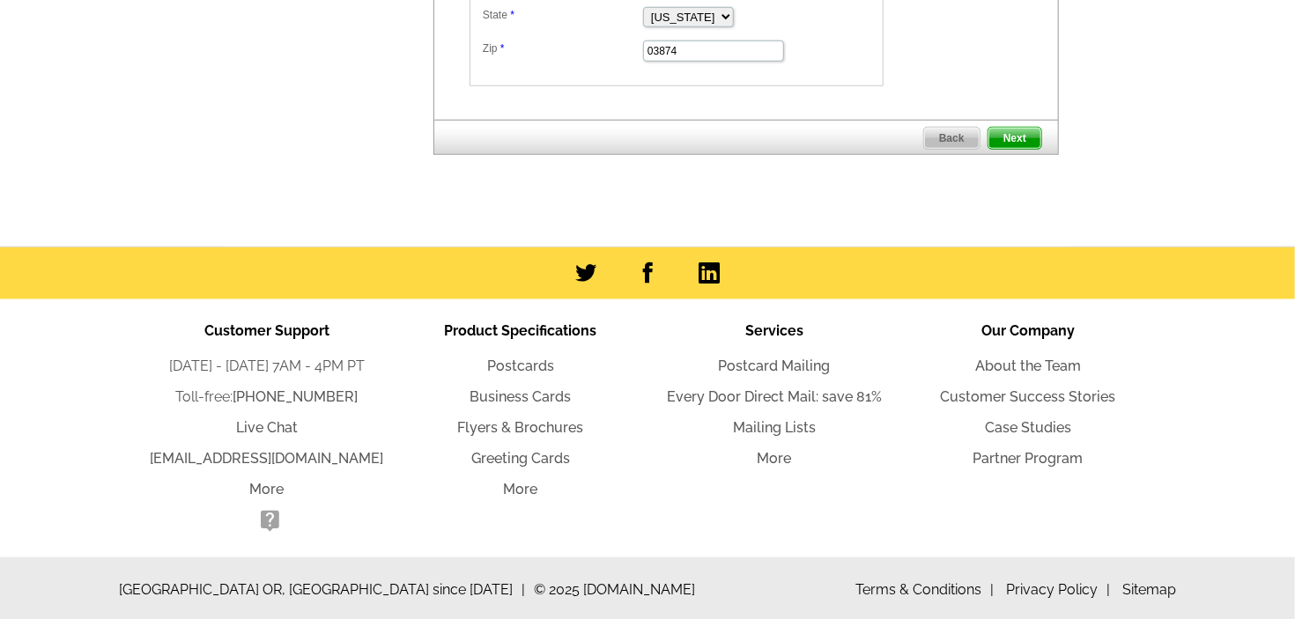
click at [1016, 129] on span "Next" at bounding box center [1015, 138] width 53 height 21
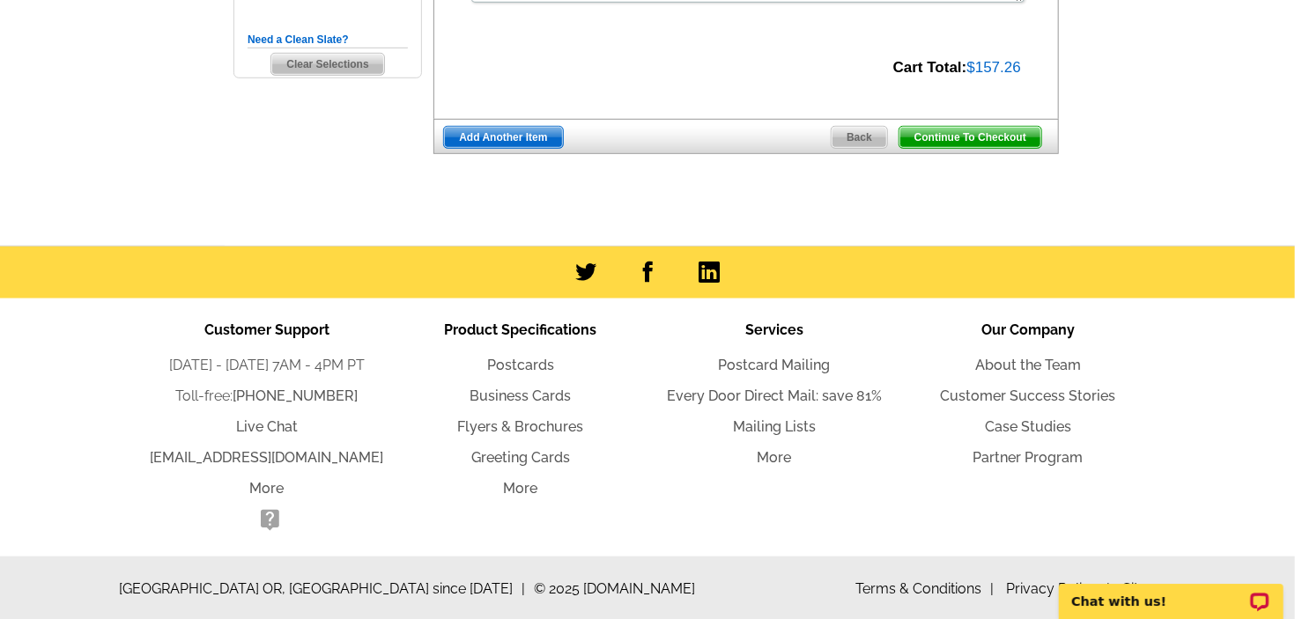
scroll to position [556, 0]
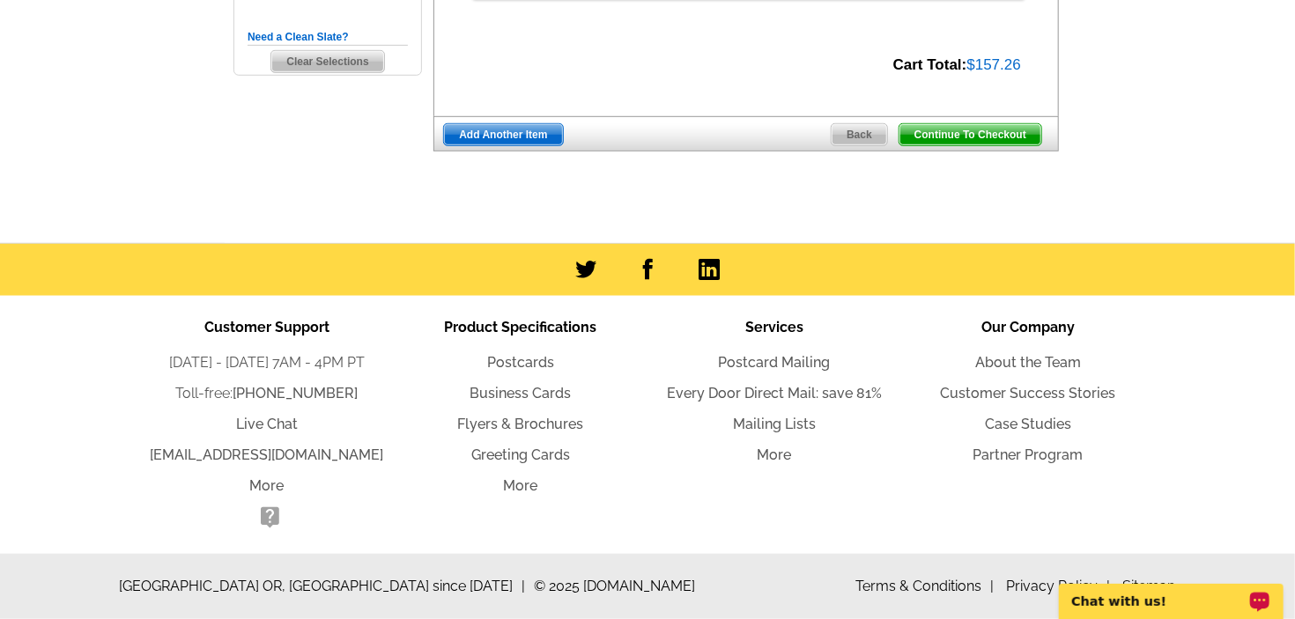
click at [1177, 596] on p "Chat with us!" at bounding box center [1158, 601] width 174 height 14
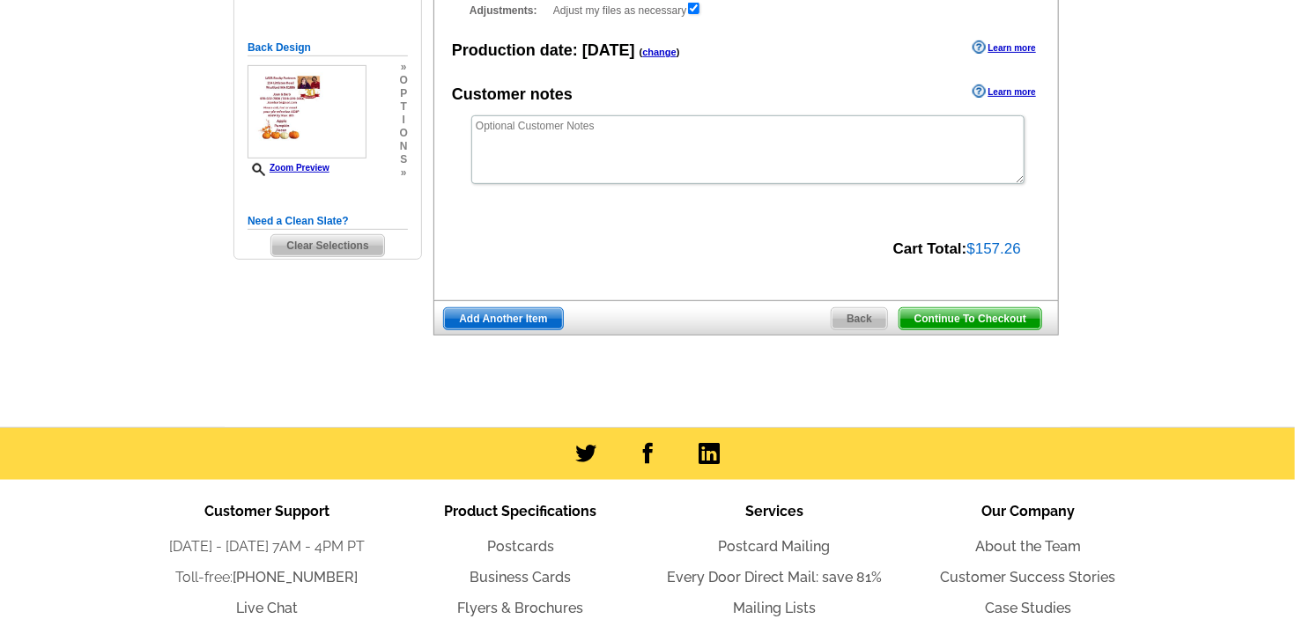
scroll to position [0, 0]
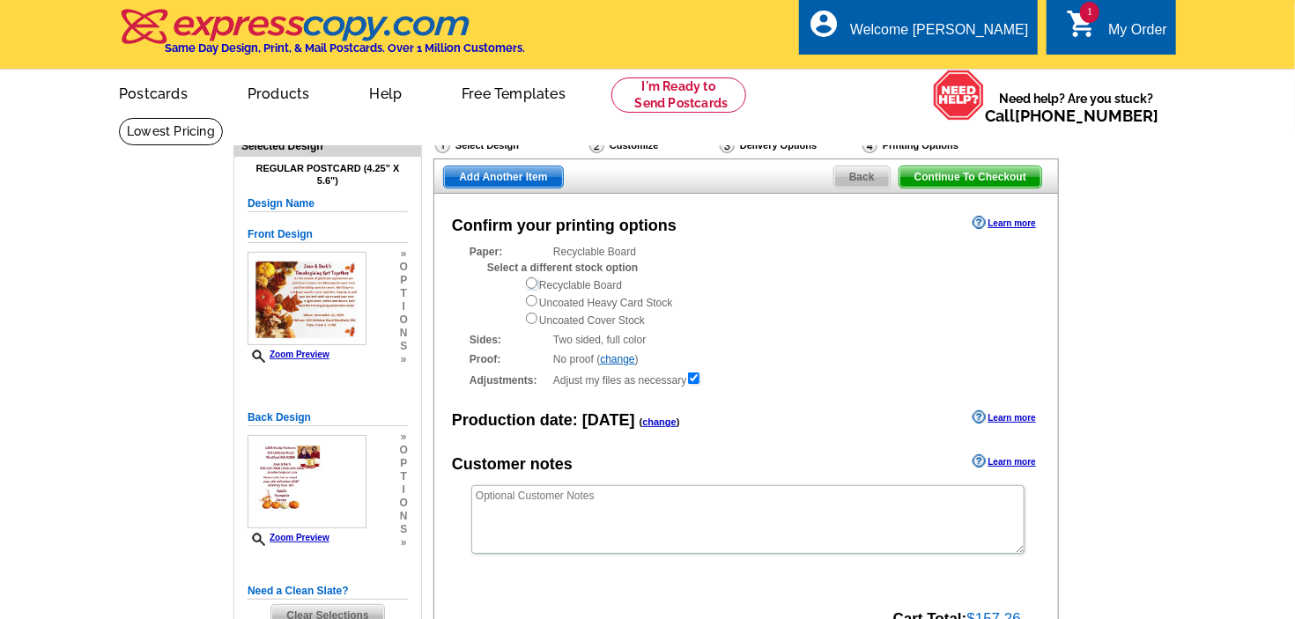
click at [530, 287] on input "radio" at bounding box center [531, 283] width 11 height 11
radio input "true"
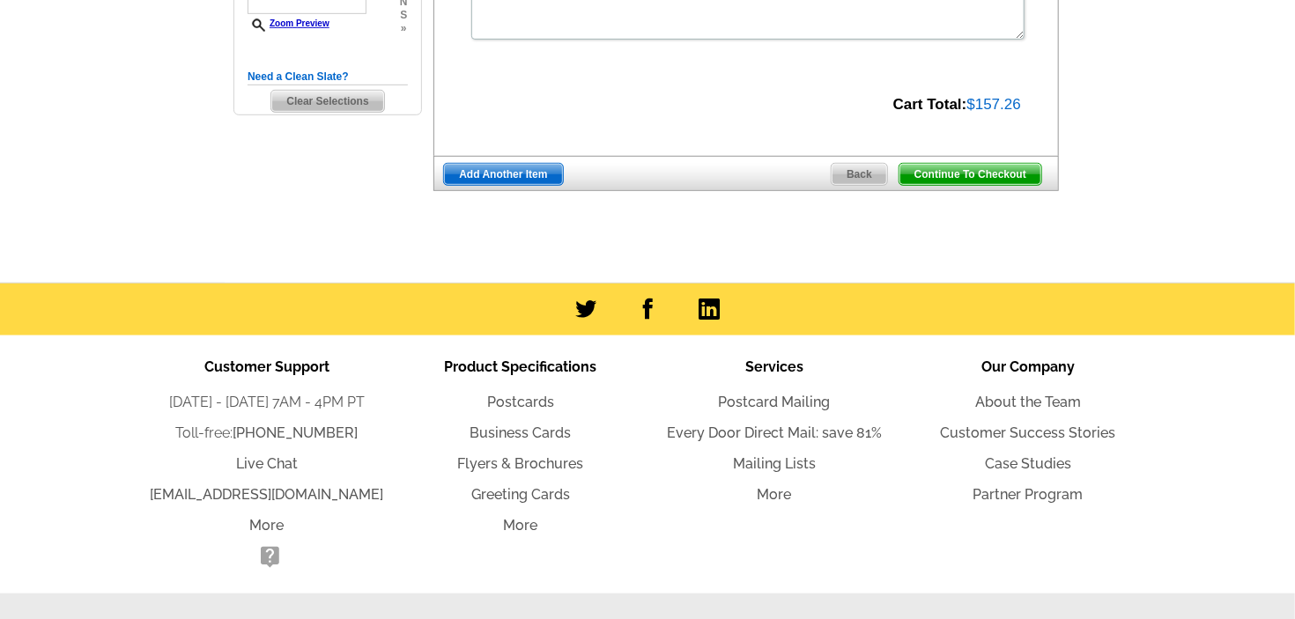
scroll to position [556, 0]
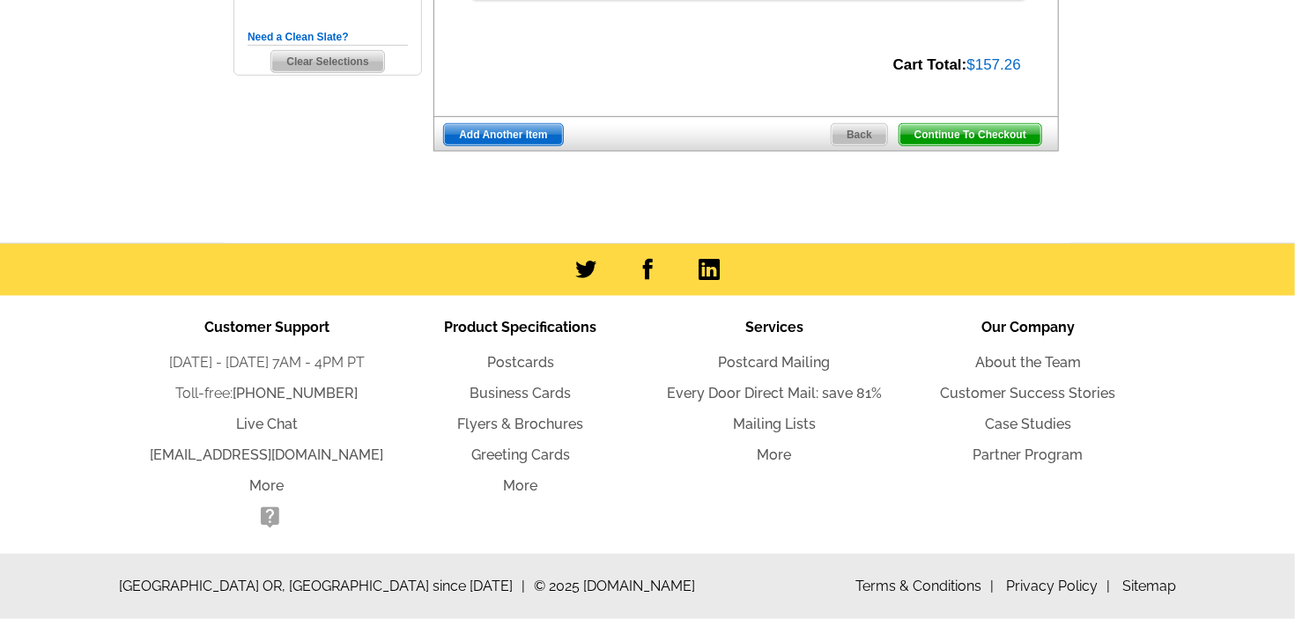
click at [924, 131] on span "Continue To Checkout" at bounding box center [971, 134] width 142 height 21
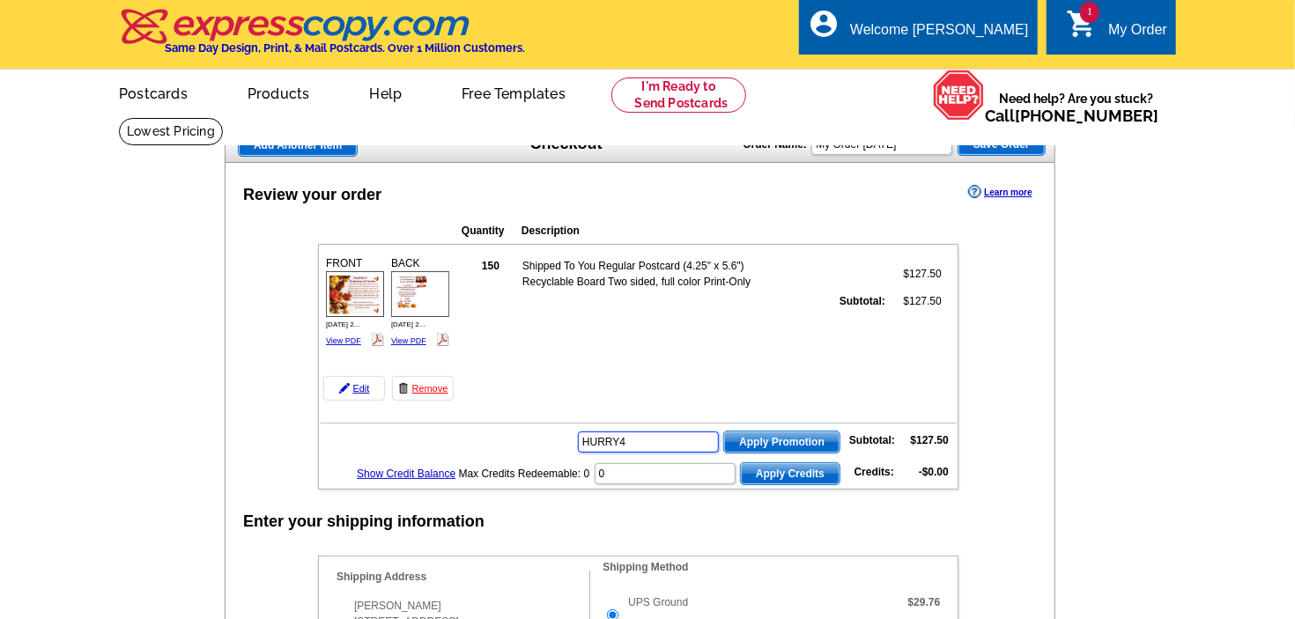
type input "HURRY40"
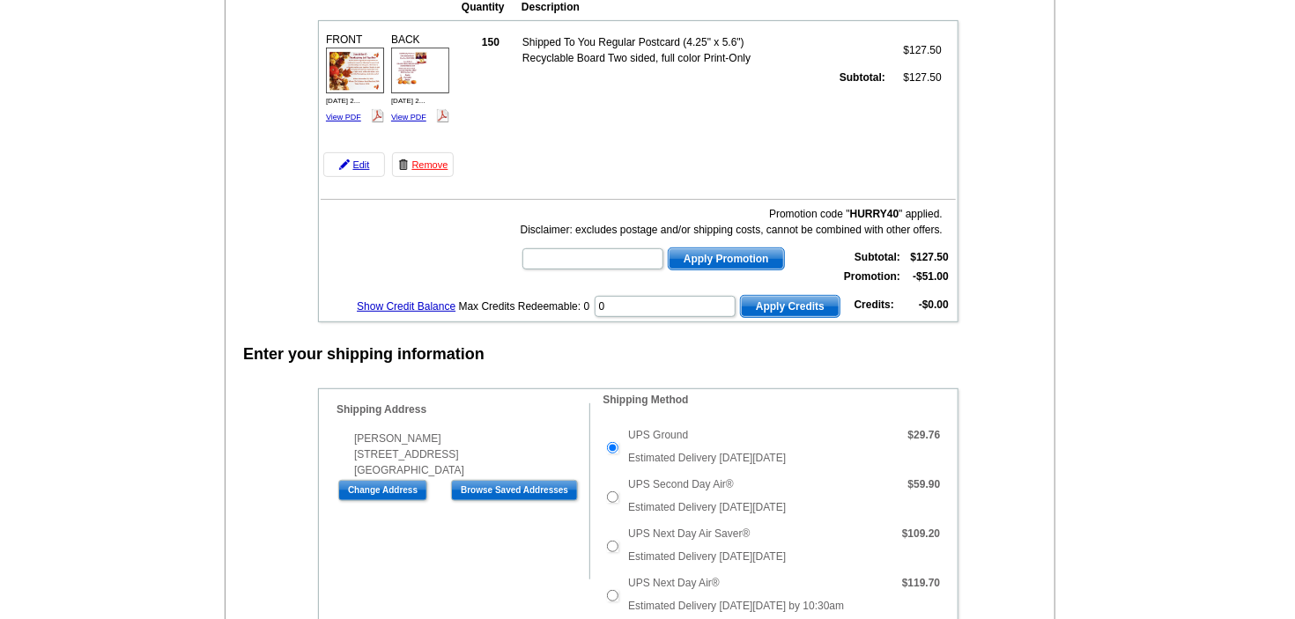
scroll to position [93, 0]
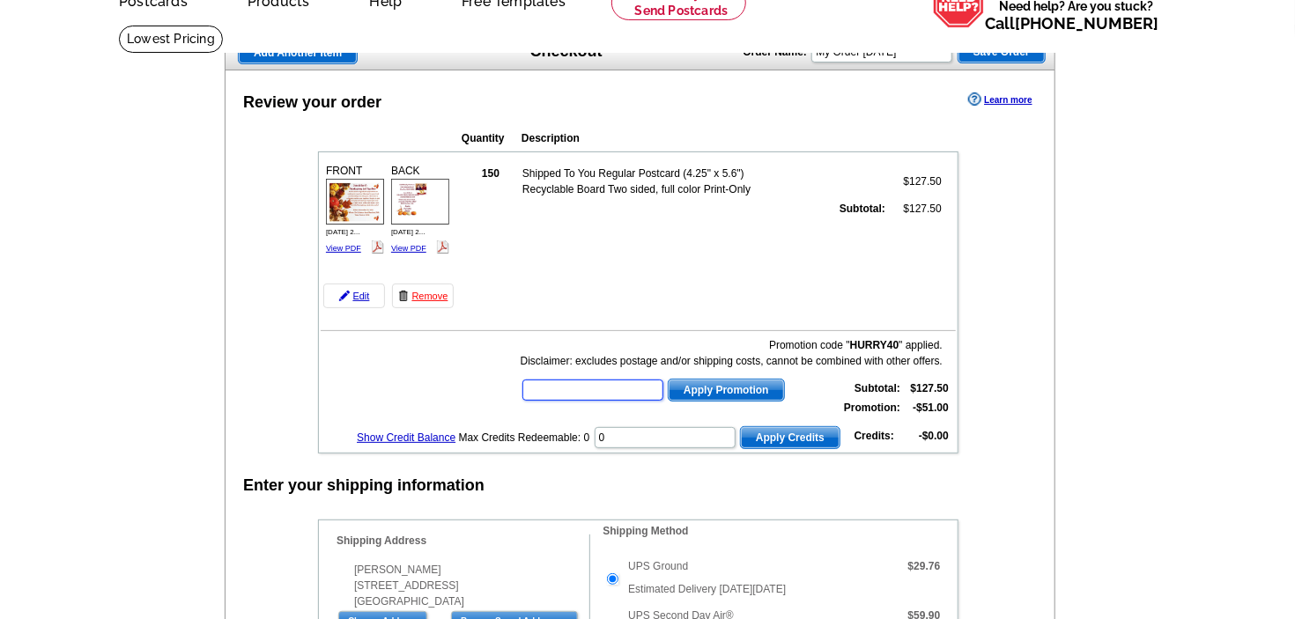
click at [622, 396] on input "text" at bounding box center [592, 390] width 141 height 21
type input "HURRY40"
click at [735, 393] on span "Apply Promotion" at bounding box center [726, 390] width 115 height 21
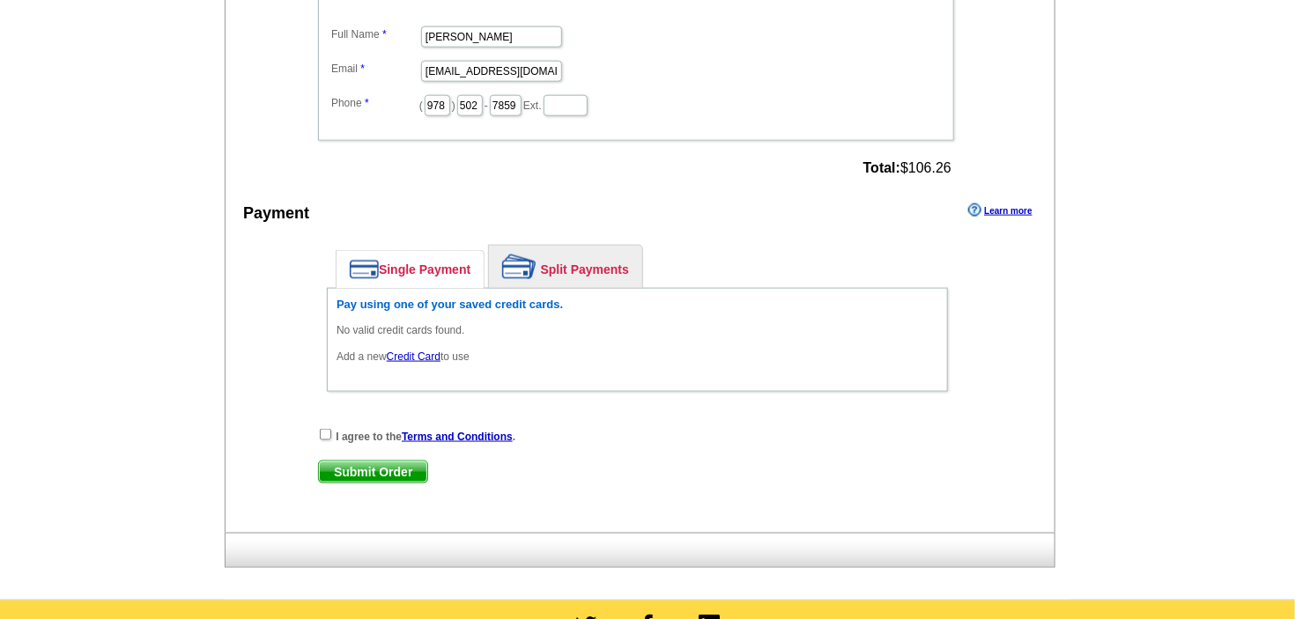
scroll to position [1023, 0]
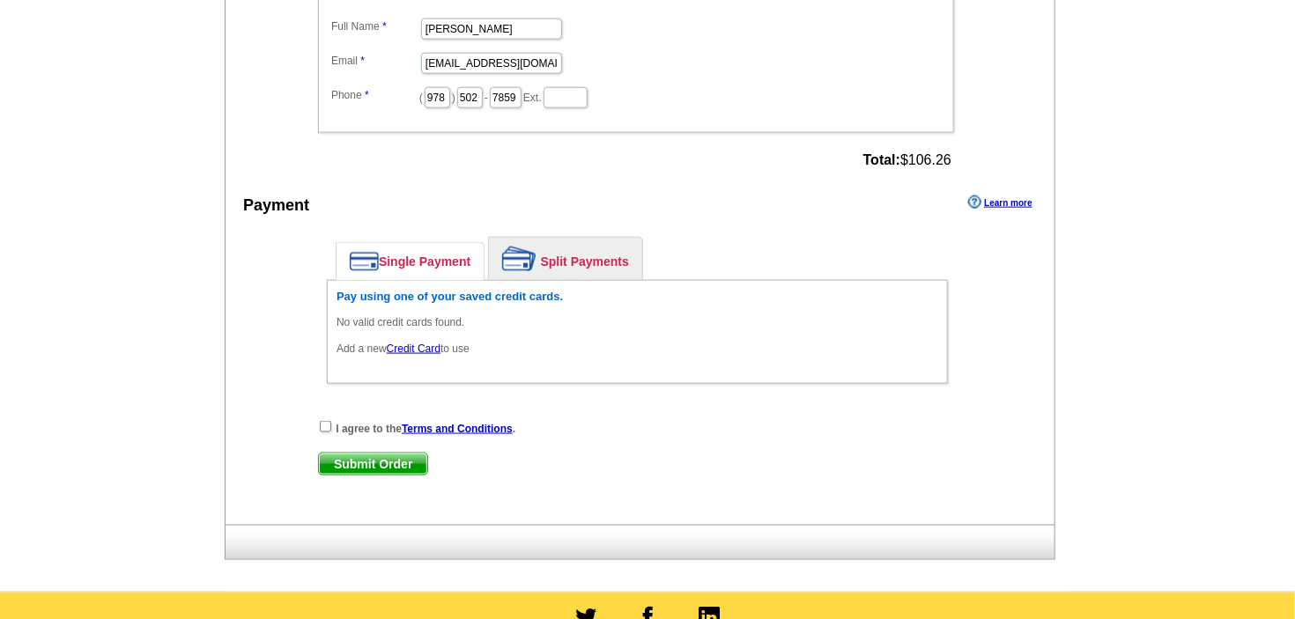
click at [438, 257] on link "Single Payment" at bounding box center [410, 261] width 147 height 37
click at [404, 345] on link "Credit Card" at bounding box center [414, 349] width 54 height 12
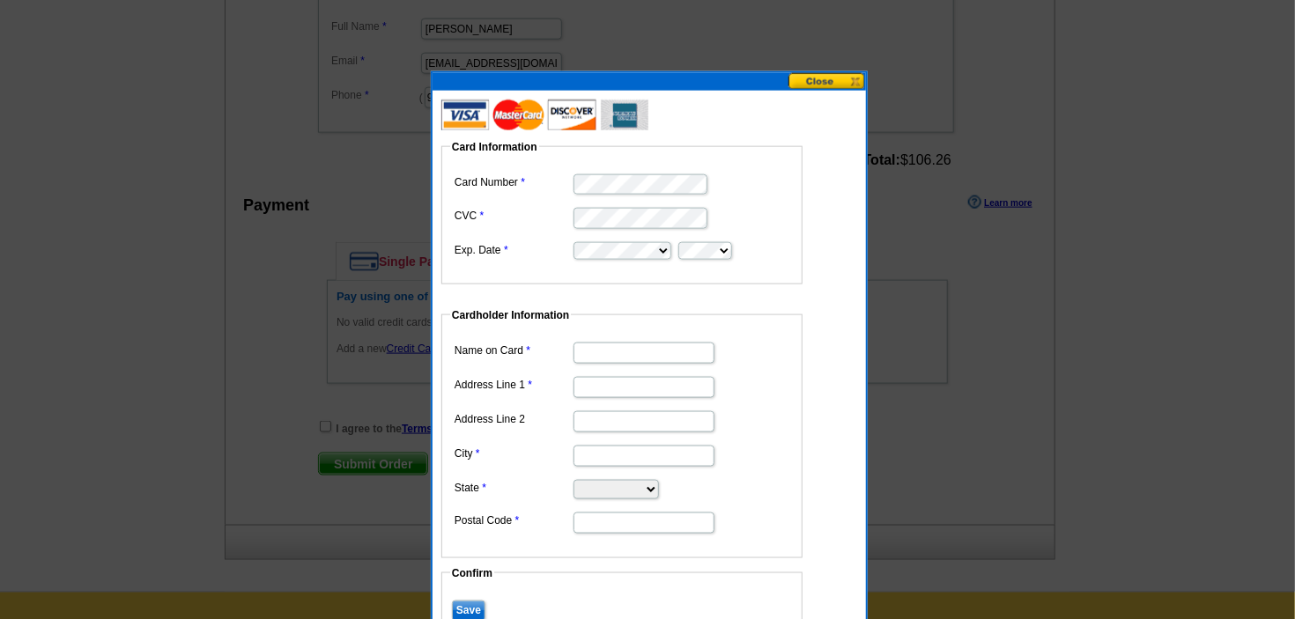
click at [774, 193] on dd at bounding box center [622, 183] width 344 height 27
click at [635, 349] on input "Name on Card" at bounding box center [644, 353] width 141 height 21
type input "[PERSON_NAME]"
click at [742, 362] on dd "[PERSON_NAME]" at bounding box center [622, 351] width 344 height 27
click at [675, 378] on input "Address Line 1" at bounding box center [644, 387] width 141 height 21
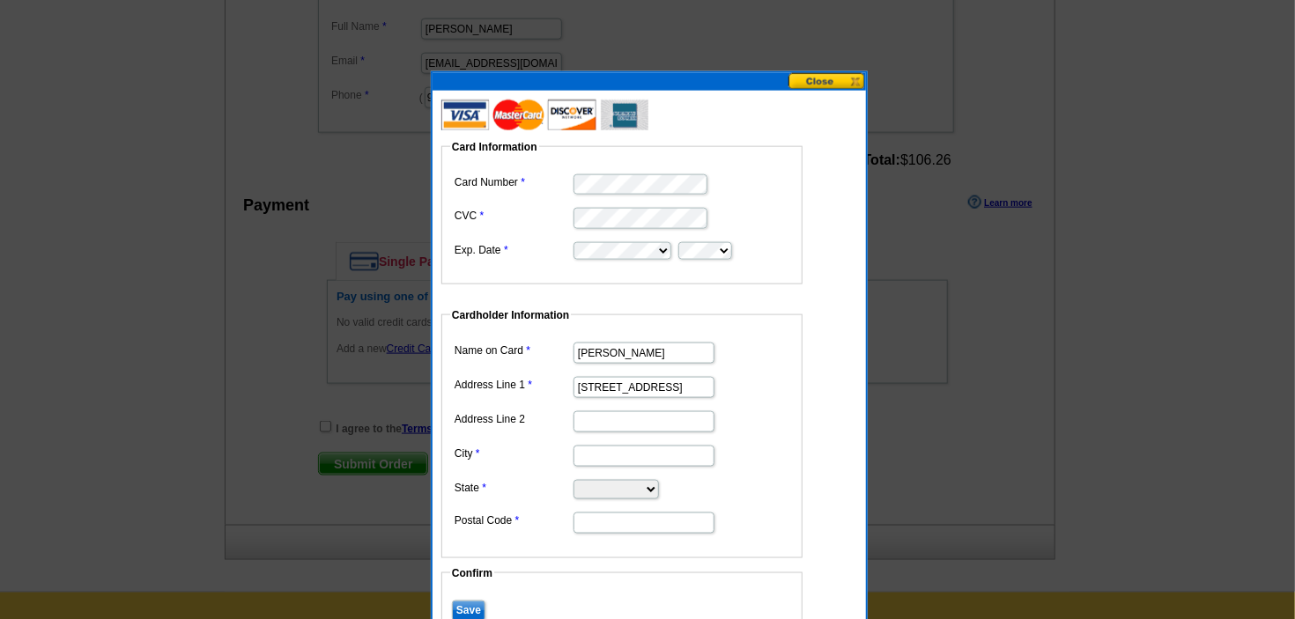
type input "[STREET_ADDRESS]"
click at [640, 446] on input "City" at bounding box center [644, 456] width 141 height 21
type input "Seabrook"
click at [574, 480] on select "Alabama Alaska Arizona Arkansas California Colorado Connecticut District of Col…" at bounding box center [616, 489] width 85 height 19
click at [616, 486] on select "Alabama Alaska Arizona Arkansas California Colorado Connecticut District of Col…" at bounding box center [616, 489] width 85 height 19
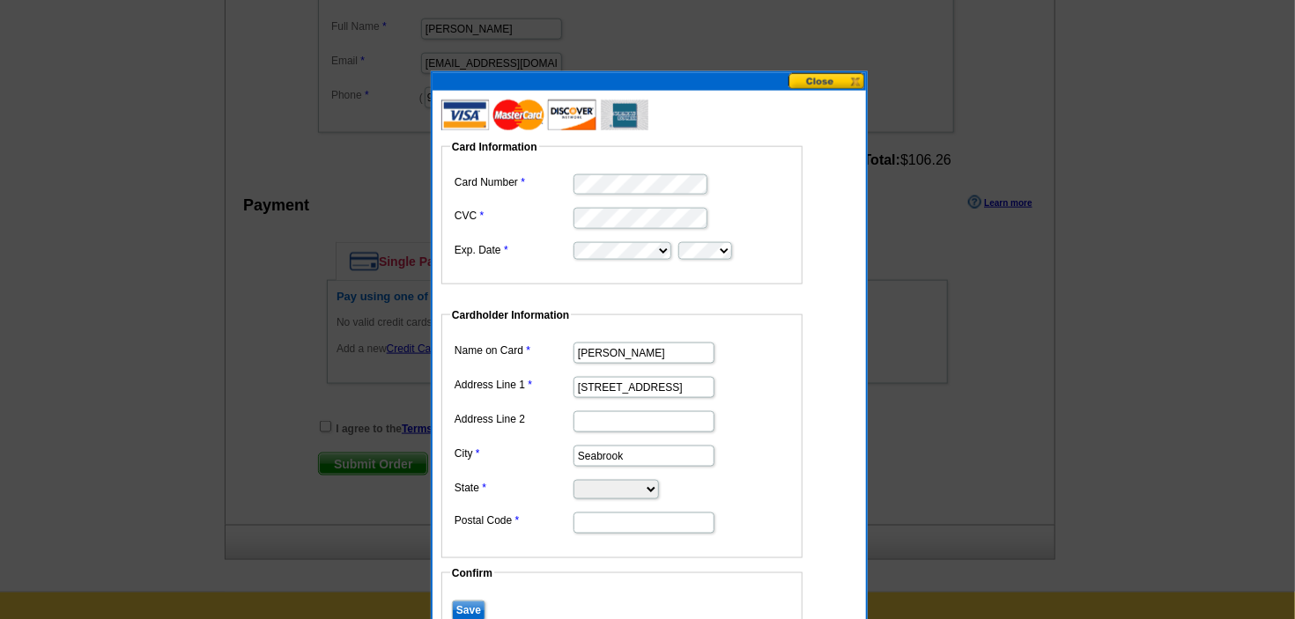
click at [574, 480] on select "Alabama Alaska Arizona Arkansas California Colorado Connecticut District of Col…" at bounding box center [616, 489] width 85 height 19
select select "NH"
click option "New Hampshire" at bounding box center [0, 0] width 0 height 0
click at [600, 522] on input "Postal Code" at bounding box center [644, 523] width 141 height 21
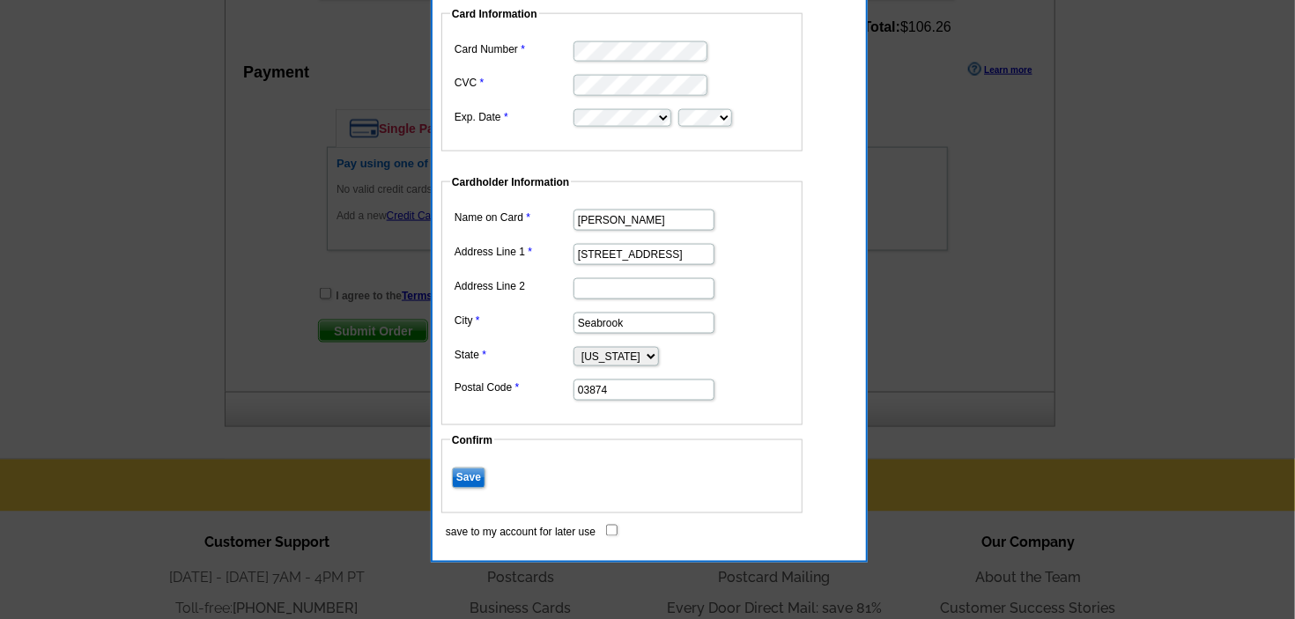
scroll to position [1276, 0]
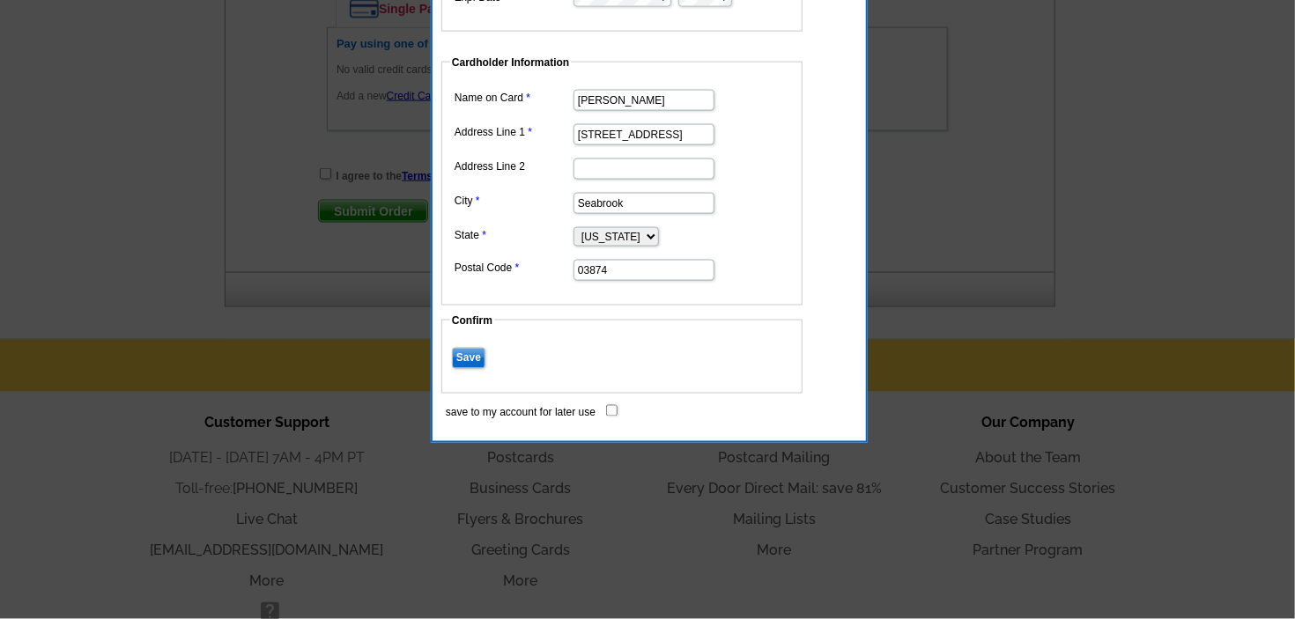
type input "03874"
click at [458, 354] on input "Save" at bounding box center [468, 358] width 33 height 21
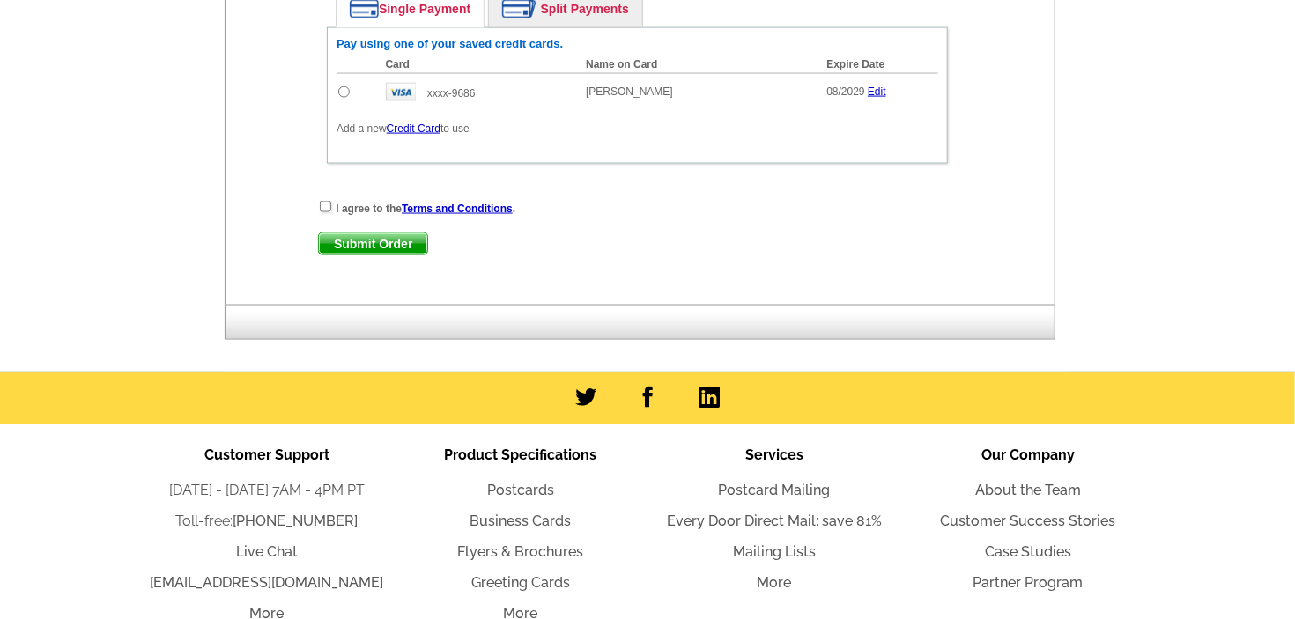
scroll to position [996, 0]
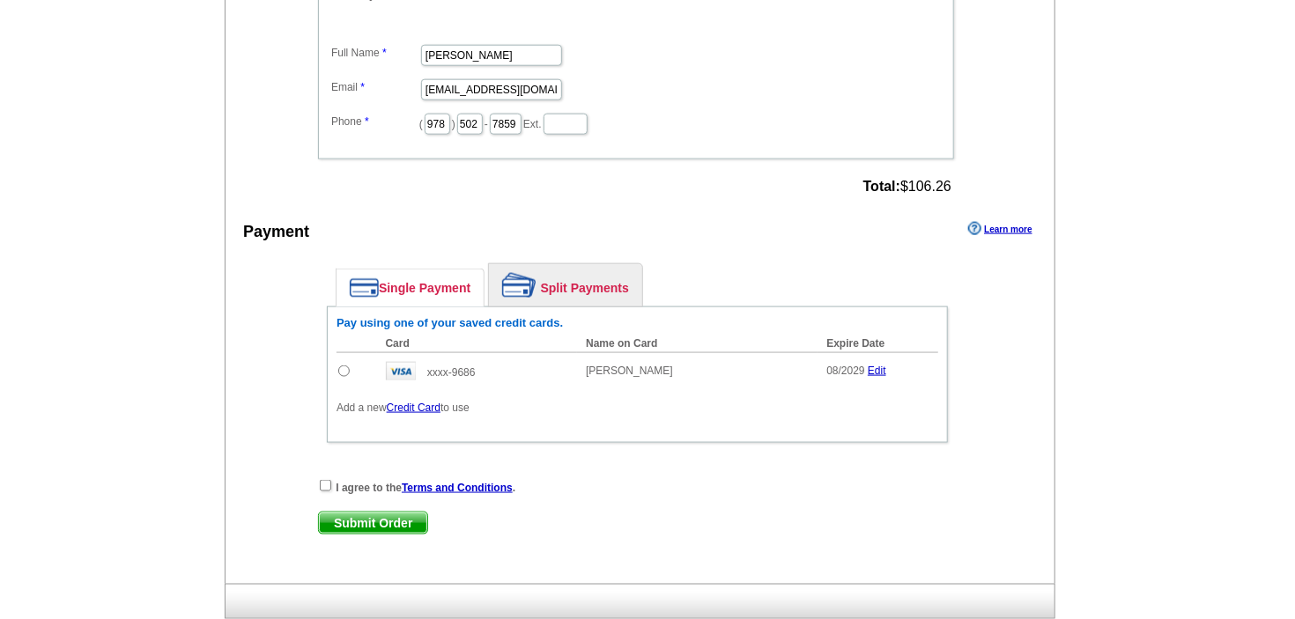
click at [344, 371] on input "radio" at bounding box center [343, 371] width 11 height 11
radio input "true"
click at [326, 485] on input "checkbox" at bounding box center [325, 485] width 11 height 11
checkbox input "true"
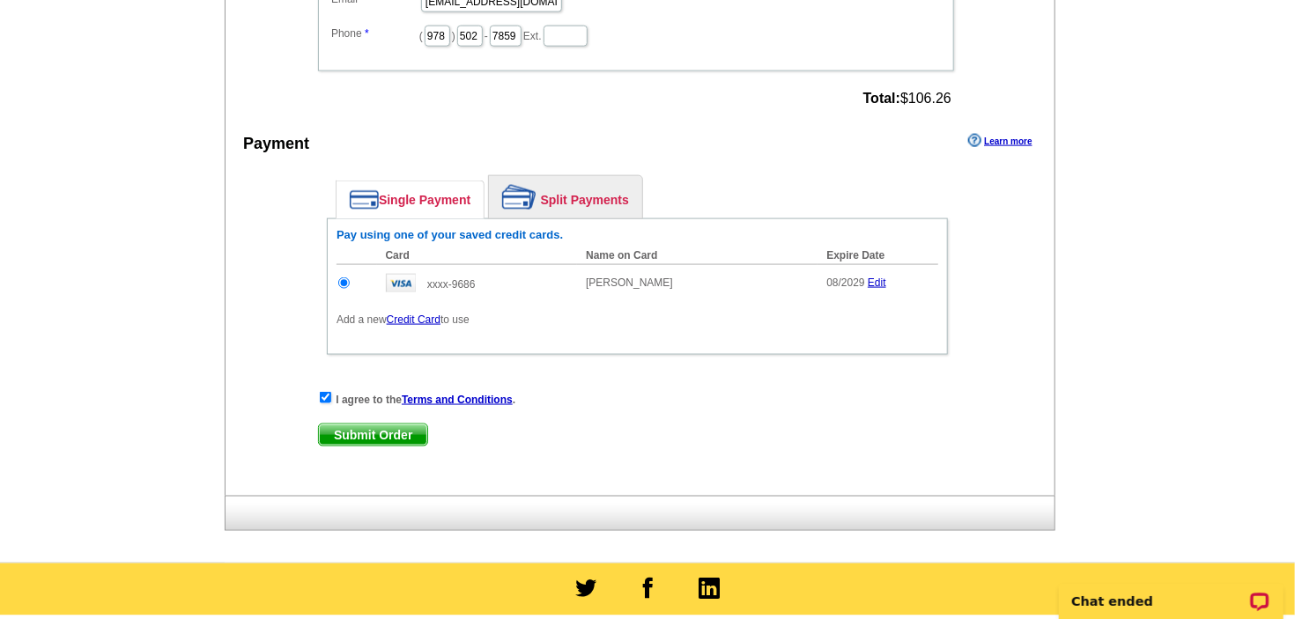
scroll to position [1116, 0]
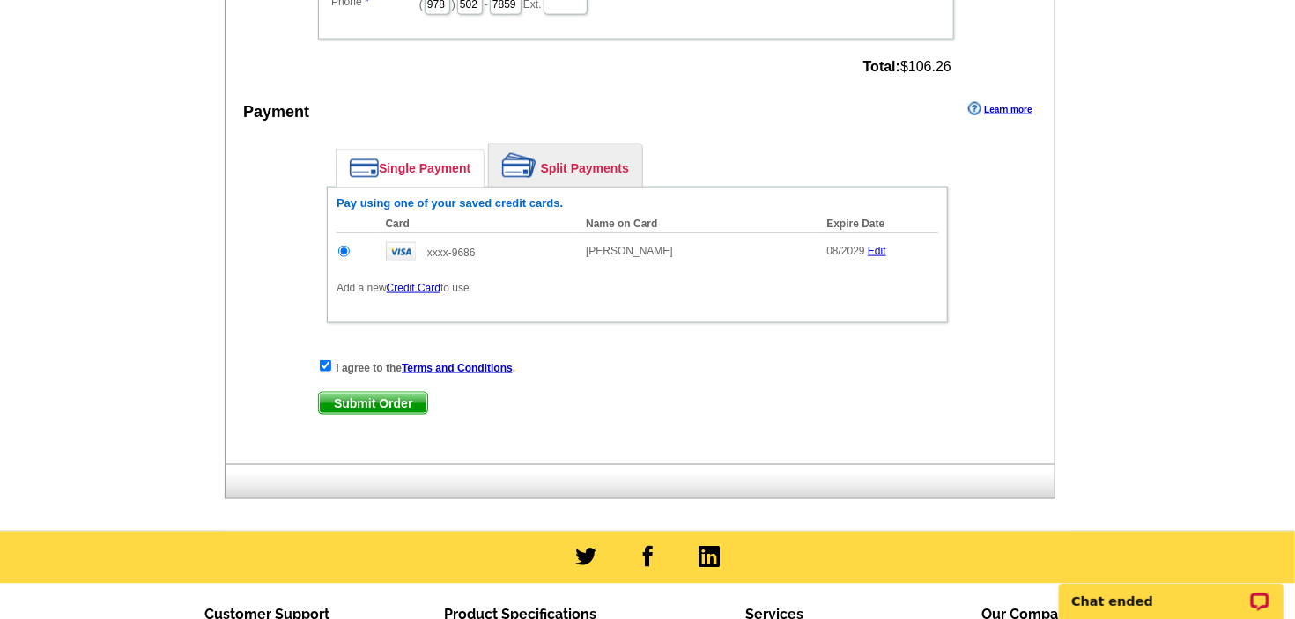
click at [367, 399] on span "Submit Order" at bounding box center [373, 403] width 108 height 21
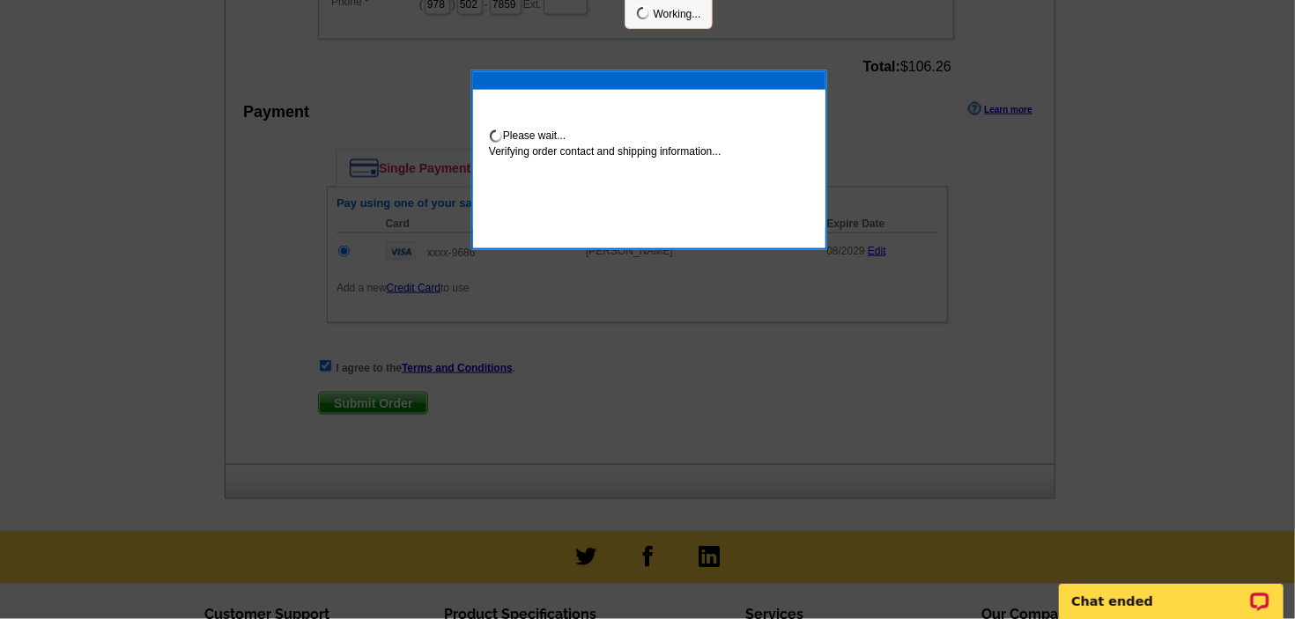
scroll to position [1109, 0]
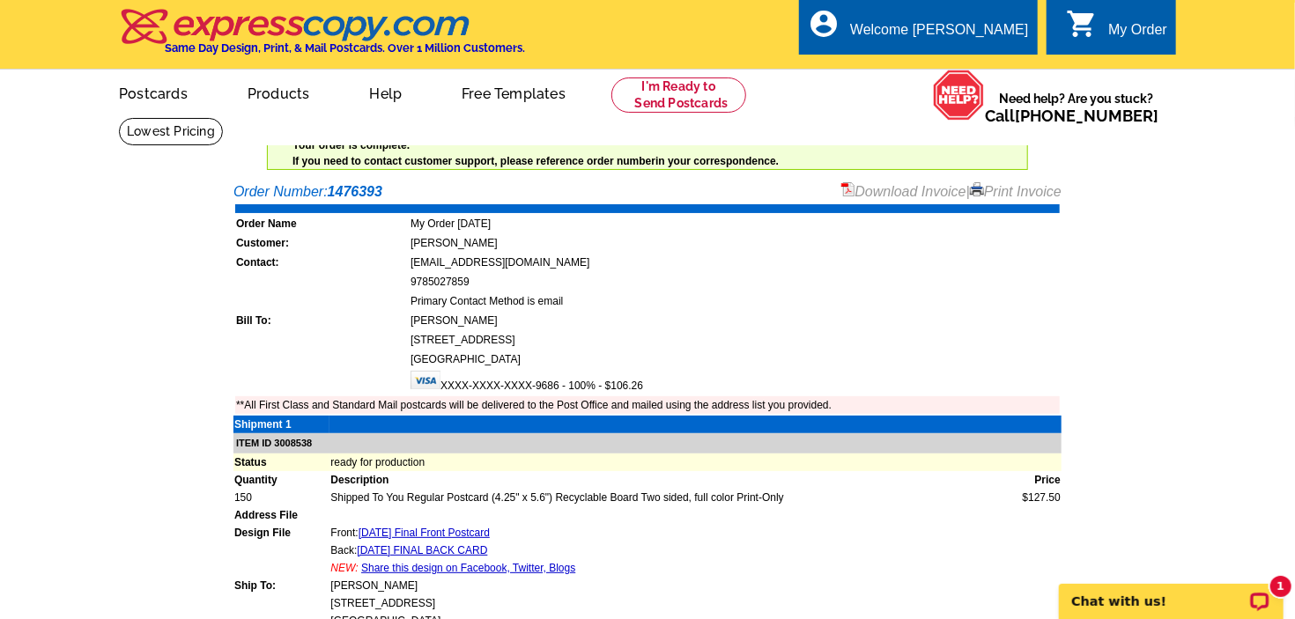
click at [996, 192] on link "Print Invoice" at bounding box center [1016, 191] width 92 height 15
click at [1005, 189] on link "Print Invoice" at bounding box center [1016, 191] width 92 height 15
